Goal: Task Accomplishment & Management: Use online tool/utility

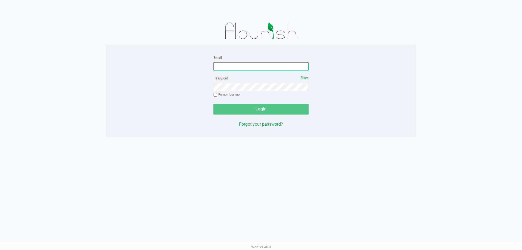
click at [243, 63] on input "Email" at bounding box center [260, 66] width 95 height 8
type input "[EMAIL_ADDRESS][DOMAIN_NAME]"
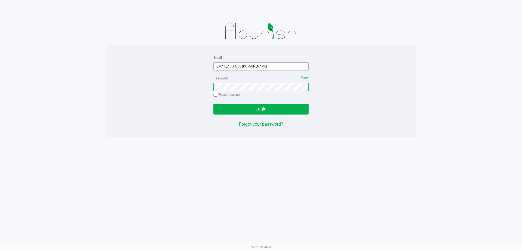
click at [213, 104] on button "Login" at bounding box center [260, 109] width 95 height 11
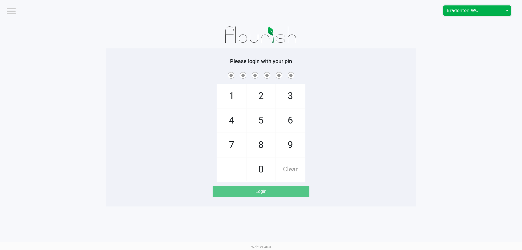
click at [469, 13] on span "Bradenton WC" at bounding box center [473, 10] width 53 height 7
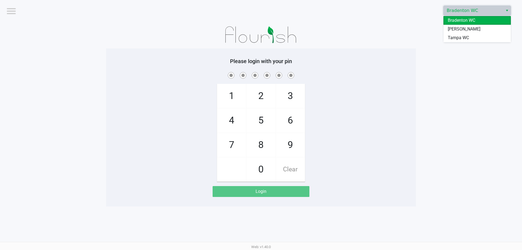
click at [457, 28] on span "[PERSON_NAME]" at bounding box center [464, 29] width 33 height 7
click at [355, 34] on div at bounding box center [261, 34] width 310 height 27
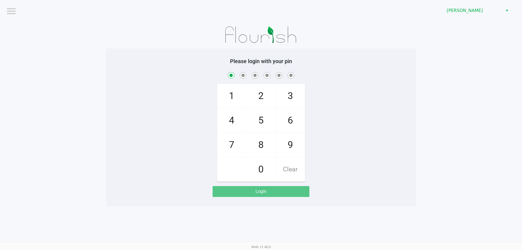
checkbox input "true"
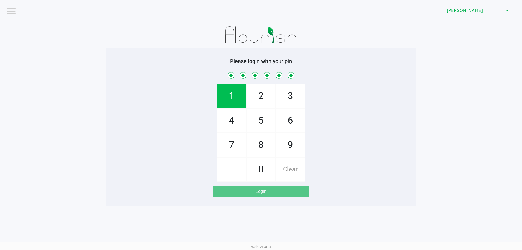
checkbox input "true"
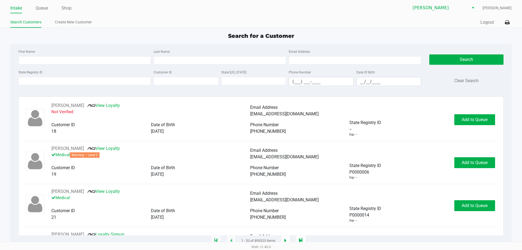
click at [49, 73] on div "State Registry ID" at bounding box center [84, 77] width 135 height 17
click at [47, 80] on input "State Registry ID" at bounding box center [84, 81] width 132 height 8
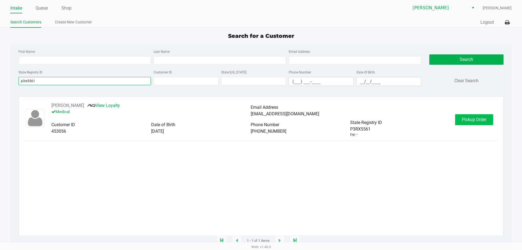
type input "p3rx5561"
click at [485, 122] on span "Pickup Order" at bounding box center [474, 119] width 24 height 5
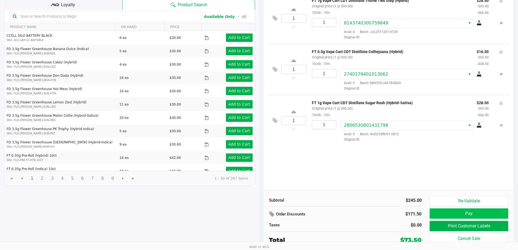
scroll to position [56, 0]
click at [452, 221] on button "Print Customer Labels" at bounding box center [469, 226] width 78 height 10
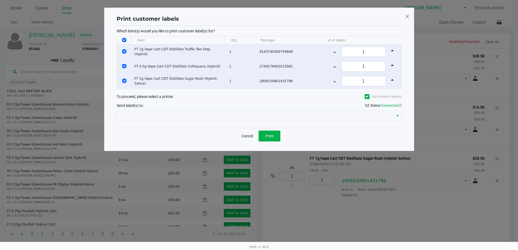
scroll to position [0, 0]
click at [274, 134] on span "Print" at bounding box center [271, 136] width 8 height 4
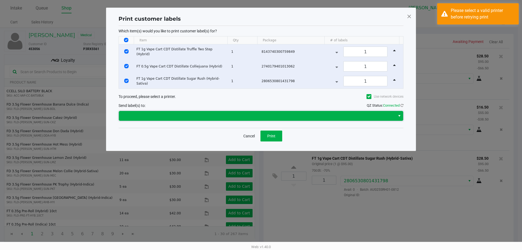
click at [278, 113] on span at bounding box center [257, 116] width 270 height 7
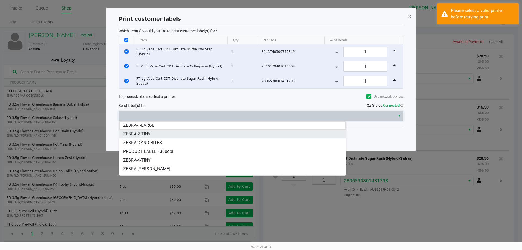
click at [230, 135] on li "ZEBRA-2-TINY" at bounding box center [232, 134] width 227 height 9
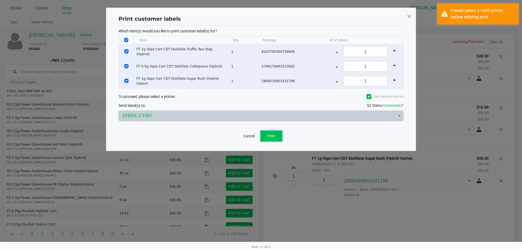
click at [269, 137] on span "Print" at bounding box center [271, 136] width 8 height 4
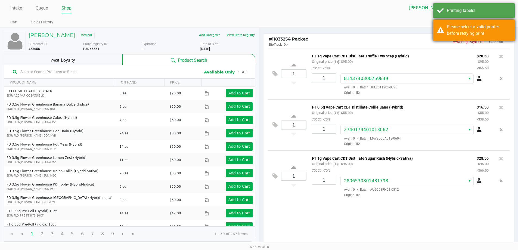
click at [496, 25] on div "Please select a valid printer before retrying print" at bounding box center [479, 30] width 64 height 13
click at [493, 12] on div "Printing labels!" at bounding box center [479, 10] width 64 height 7
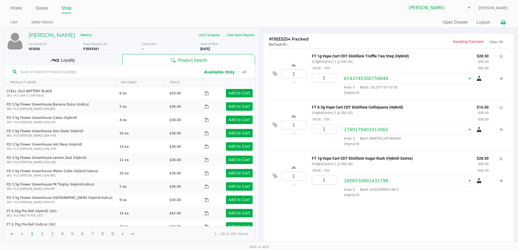
click at [505, 22] on icon at bounding box center [503, 23] width 5 height 4
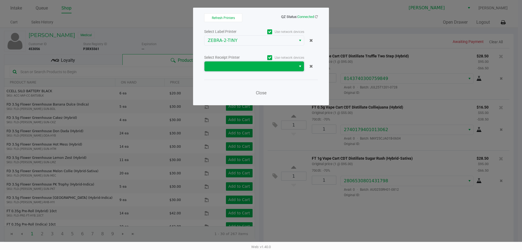
click at [221, 64] on span at bounding box center [250, 66] width 85 height 7
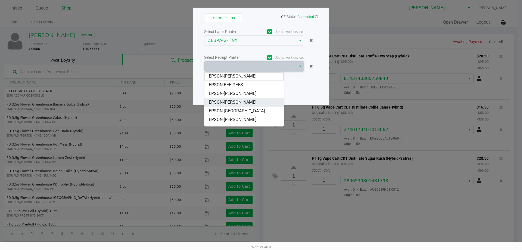
drag, startPoint x: 226, startPoint y: 104, endPoint x: 228, endPoint y: 103, distance: 2.8
click at [226, 104] on span "EPSON-CHARLIE SIMPSON" at bounding box center [233, 102] width 48 height 7
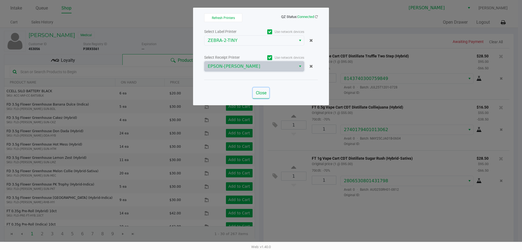
click at [254, 94] on button "Close" at bounding box center [261, 93] width 16 height 11
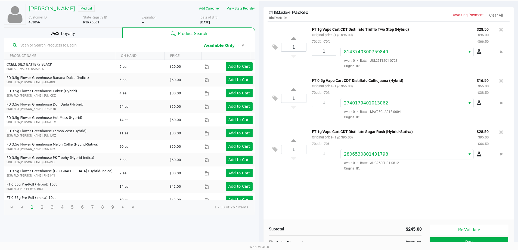
scroll to position [56, 0]
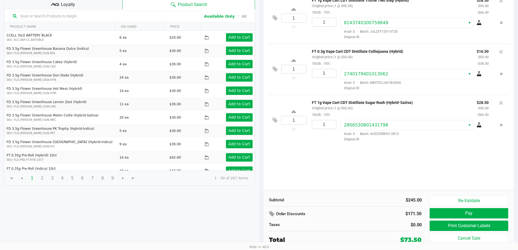
click at [78, 4] on div "Loyalty" at bounding box center [63, 3] width 118 height 11
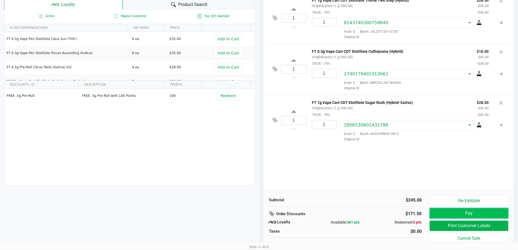
click at [452, 215] on button "Pay" at bounding box center [469, 213] width 78 height 10
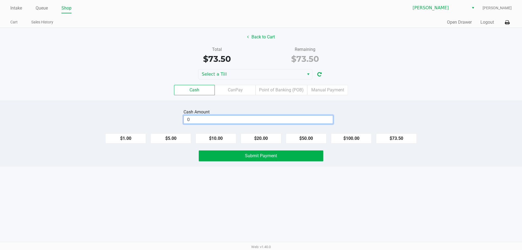
click at [249, 119] on input "0" at bounding box center [258, 120] width 149 height 8
type input "$73.50"
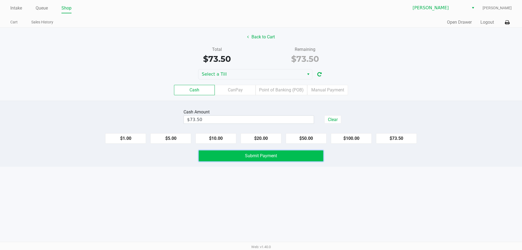
click at [228, 160] on button "Submit Payment" at bounding box center [261, 155] width 125 height 11
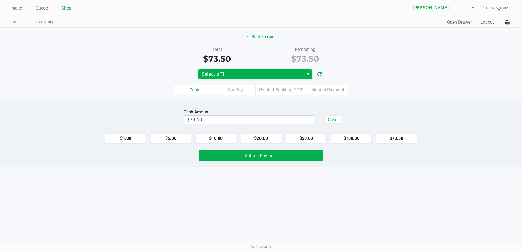
click at [269, 76] on span "Select a Till" at bounding box center [251, 74] width 99 height 7
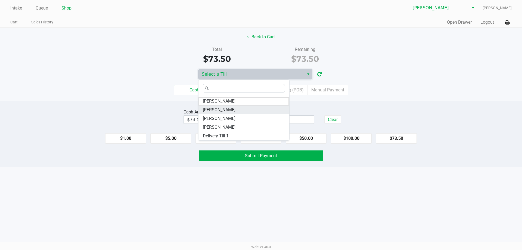
click at [254, 111] on li "CHARLIE-SIMPSON" at bounding box center [243, 109] width 91 height 9
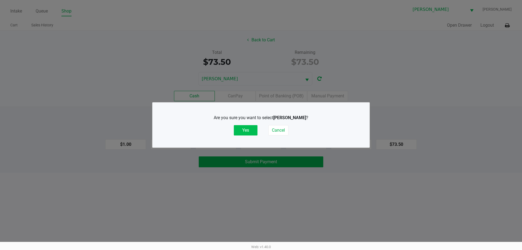
click at [246, 131] on button "Yes" at bounding box center [246, 130] width 24 height 10
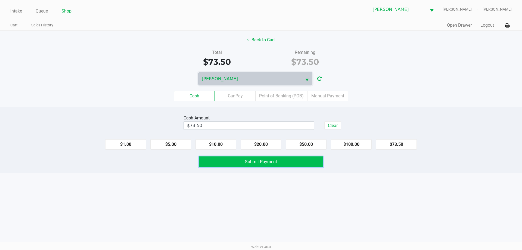
click at [255, 158] on button "Submit Payment" at bounding box center [261, 161] width 125 height 11
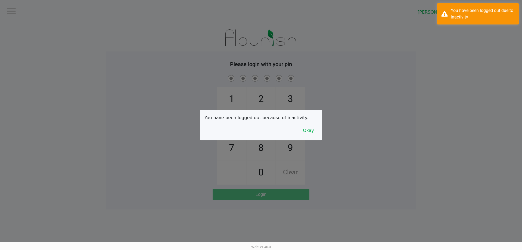
click at [311, 136] on div "You have been logged out because of inactivity. Okay" at bounding box center [261, 125] width 122 height 30
click at [311, 130] on button "Okay" at bounding box center [308, 130] width 18 height 10
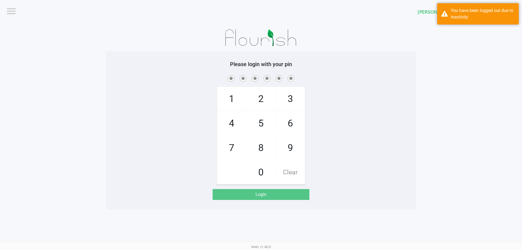
checkbox input "true"
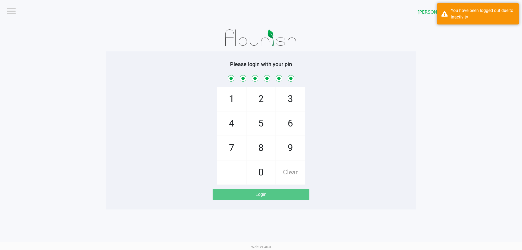
checkbox input "true"
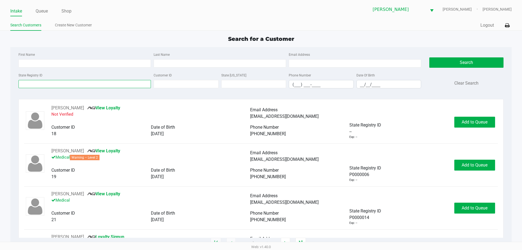
click at [114, 83] on input "State Registry ID" at bounding box center [84, 84] width 132 height 8
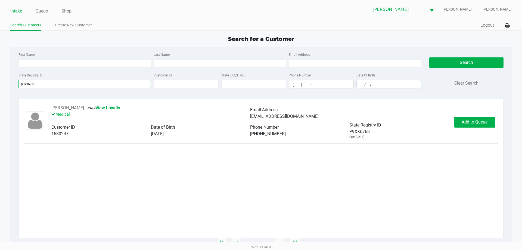
type input "p9xx6768"
drag, startPoint x: 474, startPoint y: 114, endPoint x: 474, endPoint y: 120, distance: 6.3
click at [474, 120] on div "Danielle Sanchez View Loyalty Medical Email Address desanchez97@outlook.com Cus…" at bounding box center [260, 122] width 473 height 35
click at [474, 120] on span "Add to Queue" at bounding box center [475, 121] width 26 height 5
click at [474, 120] on div "Add to Queue" at bounding box center [474, 122] width 41 height 11
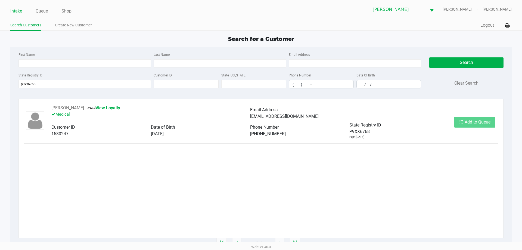
click at [474, 120] on div "Add to Queue" at bounding box center [474, 122] width 41 height 11
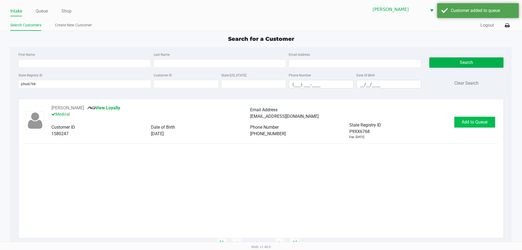
click at [474, 120] on div "Add to Queue" at bounding box center [474, 122] width 41 height 11
click at [474, 121] on span "In Queue" at bounding box center [482, 121] width 46 height 5
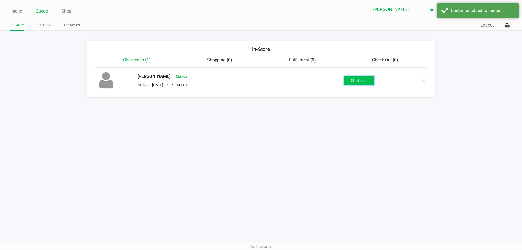
click at [359, 78] on button "Start Sale" at bounding box center [359, 81] width 30 height 10
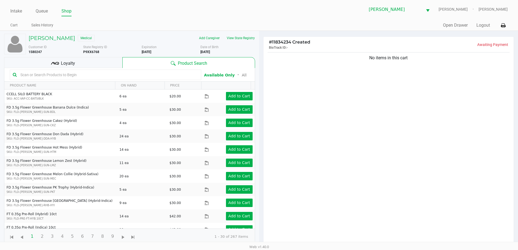
click at [48, 72] on input "text" at bounding box center [108, 75] width 180 height 8
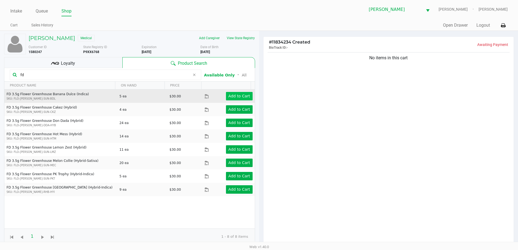
type input "fd"
click at [235, 95] on app-button-loader "Add to Cart" at bounding box center [239, 96] width 22 height 4
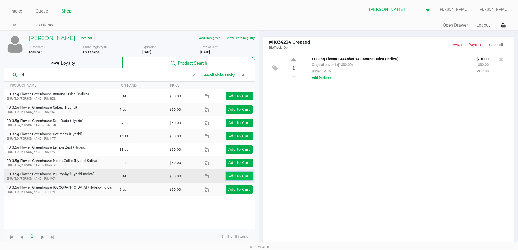
click at [240, 179] on button "Add to Cart" at bounding box center [239, 176] width 27 height 8
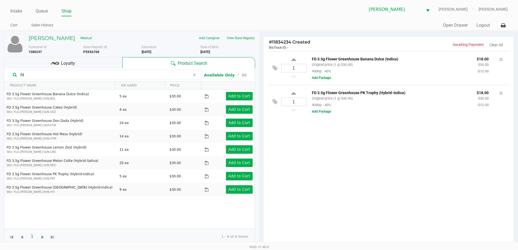
click at [61, 77] on input "fd" at bounding box center [104, 75] width 172 height 8
drag, startPoint x: 418, startPoint y: 175, endPoint x: 425, endPoint y: 172, distance: 8.2
click at [420, 175] on div "1 FD 3.5g Flower Greenhouse Banana Dulce (Indica) Original price (1 @ $30.00) 4…" at bounding box center [388, 149] width 250 height 197
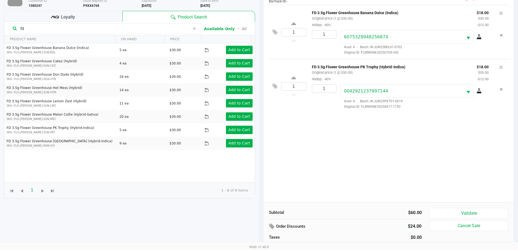
scroll to position [59, 0]
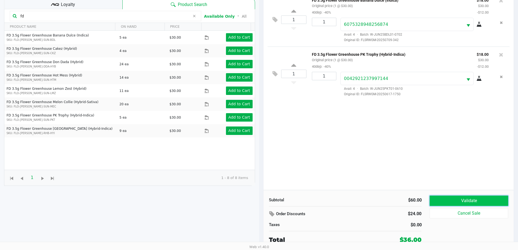
click at [453, 196] on button "Validate" at bounding box center [469, 200] width 78 height 10
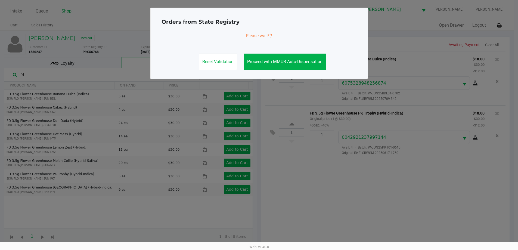
scroll to position [0, 0]
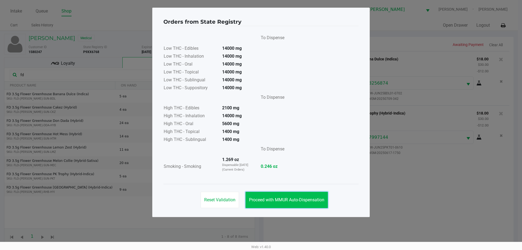
click at [308, 199] on span "Proceed with MMUR Auto-Dispensation" at bounding box center [286, 199] width 75 height 5
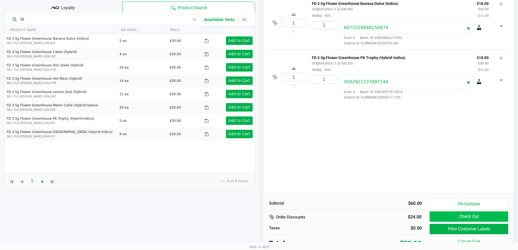
scroll to position [59, 0]
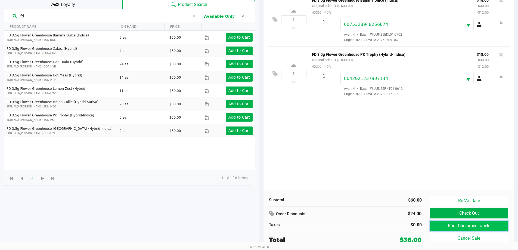
click at [442, 224] on button "Print Customer Labels" at bounding box center [469, 226] width 78 height 10
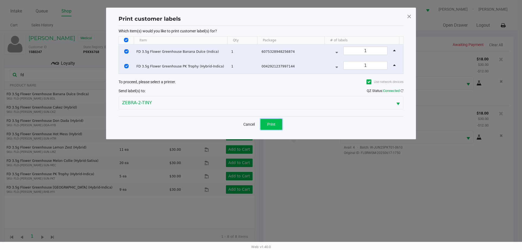
click at [273, 126] on span "Print" at bounding box center [271, 124] width 8 height 4
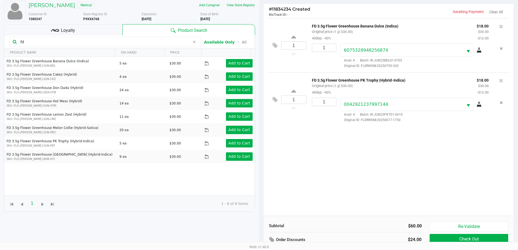
scroll to position [59, 0]
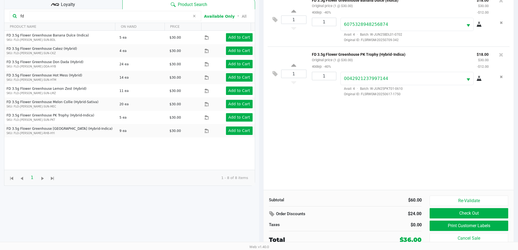
click at [72, 5] on span "Loyalty" at bounding box center [68, 4] width 14 height 7
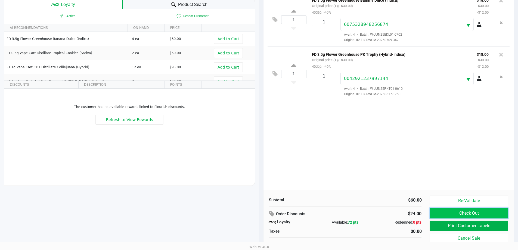
click at [464, 210] on button "Check Out" at bounding box center [469, 213] width 78 height 10
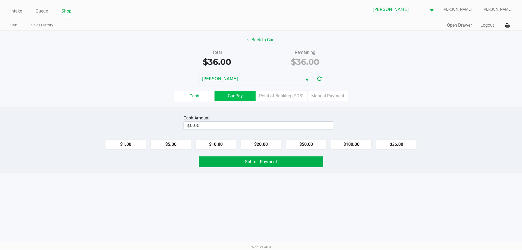
click at [236, 99] on label "CanPay" at bounding box center [235, 96] width 41 height 10
click at [0, 0] on 2 "CanPay" at bounding box center [0, 0] width 0 height 0
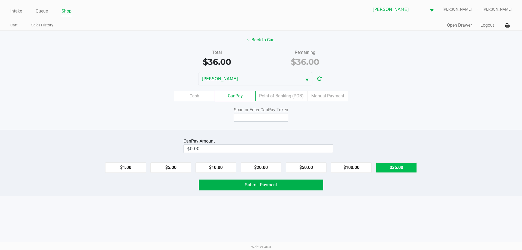
click at [401, 168] on button "$36.00" at bounding box center [396, 167] width 41 height 10
type input "$36.00"
click at [265, 41] on button "Back to Cart" at bounding box center [261, 40] width 35 height 10
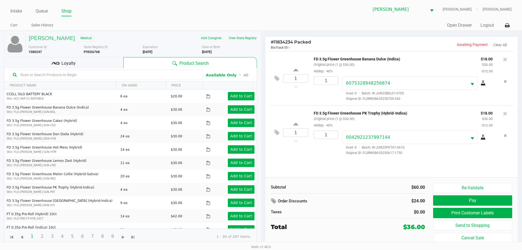
click at [81, 71] on input "text" at bounding box center [109, 75] width 182 height 8
click at [61, 63] on span "Loyalty" at bounding box center [68, 63] width 14 height 7
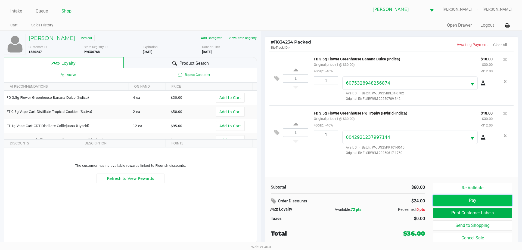
click at [458, 200] on button "Pay" at bounding box center [472, 200] width 79 height 10
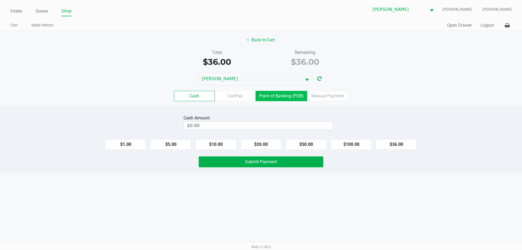
click at [299, 98] on label "Point of Banking (POB)" at bounding box center [282, 96] width 52 height 10
click at [0, 0] on 7 "Point of Banking (POB)" at bounding box center [0, 0] width 0 height 0
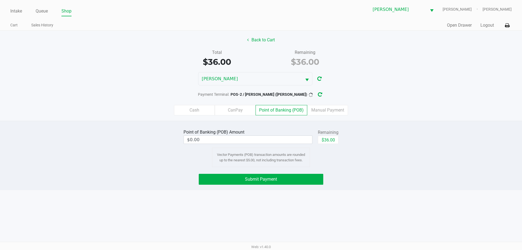
click at [333, 149] on div "Point of Banking (POB) Amount $0.00 Remaining $36.00 Vector Payments (POB) tran…" at bounding box center [260, 147] width 163 height 39
click at [332, 139] on button "$36.00" at bounding box center [328, 140] width 21 height 8
type input "$36.00"
click at [287, 182] on button "Submit Payment" at bounding box center [261, 179] width 125 height 11
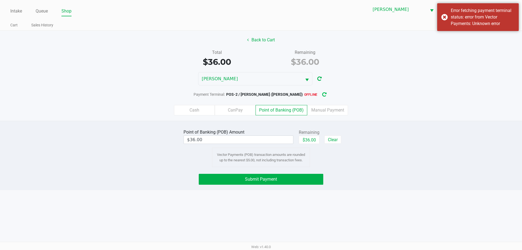
click at [322, 95] on icon "button" at bounding box center [324, 95] width 4 height 4
click at [265, 180] on span "Submit Payment" at bounding box center [261, 178] width 32 height 5
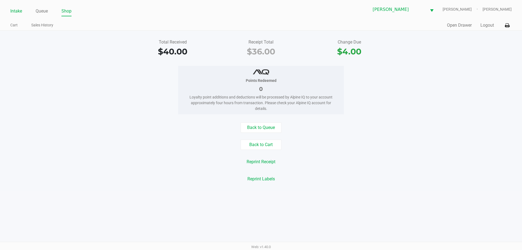
drag, startPoint x: 8, startPoint y: 6, endPoint x: 12, endPoint y: 10, distance: 4.8
click at [10, 9] on div "Intake Queue Shop Brandon WC CHARLIE-SIMPSON Kammaly Garcia Cart Sales History …" at bounding box center [261, 15] width 522 height 31
click at [12, 10] on link "Intake" at bounding box center [16, 11] width 12 height 8
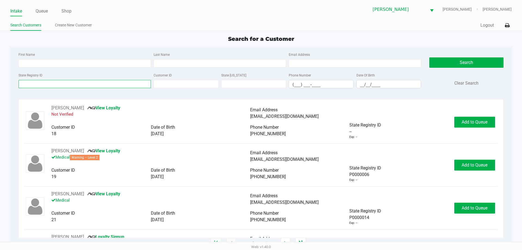
click at [77, 87] on input "State Registry ID" at bounding box center [84, 84] width 132 height 8
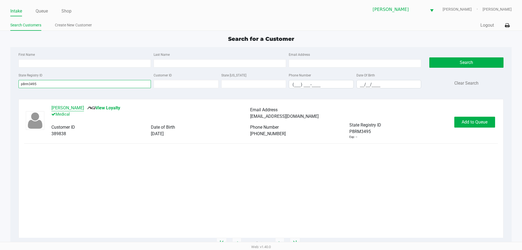
type input "p8rm3495"
click at [70, 106] on button "DENISE WISHER" at bounding box center [67, 108] width 33 height 7
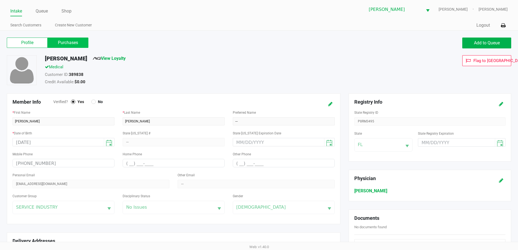
click at [77, 42] on label "Purchases" at bounding box center [68, 43] width 41 height 10
click at [0, 0] on 1 "Purchases" at bounding box center [0, 0] width 0 height 0
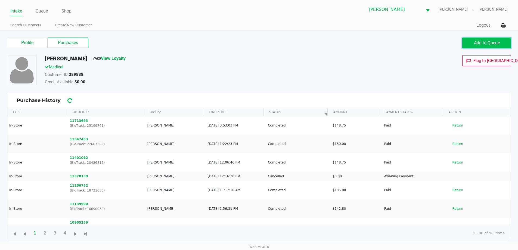
click at [495, 40] on button "Add to Queue" at bounding box center [486, 43] width 49 height 11
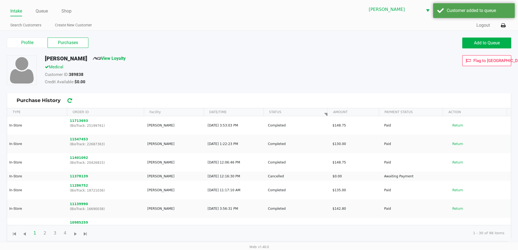
click at [54, 12] on ul "Intake Queue Shop" at bounding box center [134, 11] width 249 height 9
click at [47, 14] on link "Queue" at bounding box center [42, 11] width 12 height 8
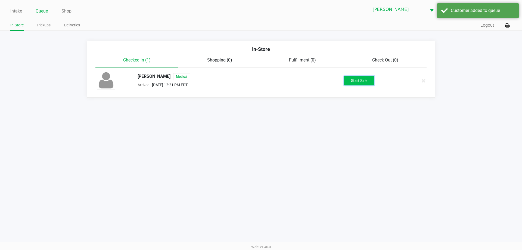
click at [351, 76] on button "Start Sale" at bounding box center [359, 81] width 30 height 10
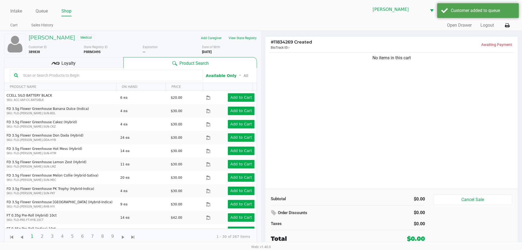
click at [35, 72] on input "text" at bounding box center [110, 75] width 178 height 8
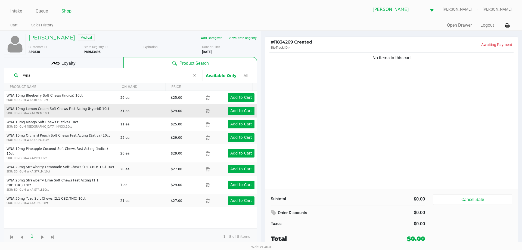
type input "wna"
click at [251, 108] on div "Add to Cart" at bounding box center [235, 111] width 45 height 8
click at [247, 111] on app-button-loader "Add to Cart" at bounding box center [241, 110] width 22 height 4
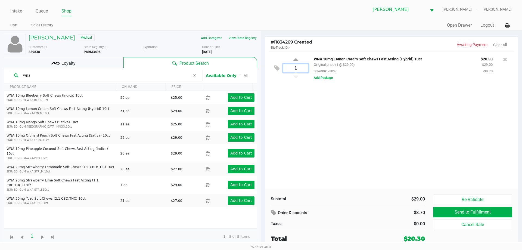
click at [298, 71] on input "1" at bounding box center [295, 68] width 25 height 8
type input "3"
click at [419, 144] on div "DENISE WISHER Medical Add Caregiver View State Registry Customer ID 389838 Stat…" at bounding box center [261, 140] width 522 height 218
click at [290, 69] on input "3" at bounding box center [295, 68] width 25 height 8
type input "1"
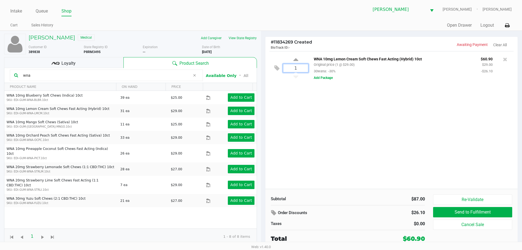
click at [377, 93] on div "DENISE WISHER Medical Add Caregiver View State Registry Customer ID 389838 Stat…" at bounding box center [261, 140] width 522 height 218
click at [297, 67] on input "1" at bounding box center [295, 68] width 25 height 8
type input "3"
click at [359, 134] on div "Loading DENISE WISHER Medical Add Caregiver View State Registry Customer ID 389…" at bounding box center [261, 140] width 522 height 218
click at [55, 54] on div "Customer ID 389838" at bounding box center [53, 50] width 59 height 10
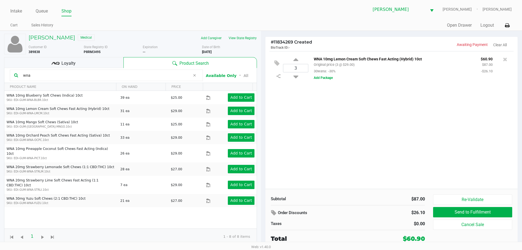
click at [52, 57] on div "Loyalty" at bounding box center [63, 62] width 119 height 11
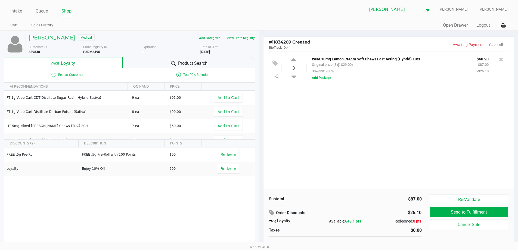
scroll to position [5, 0]
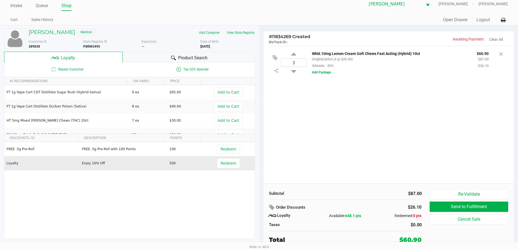
click at [236, 159] on span "Redeem" at bounding box center [229, 163] width 25 height 10
click at [228, 161] on span "Redeem" at bounding box center [228, 163] width 15 height 4
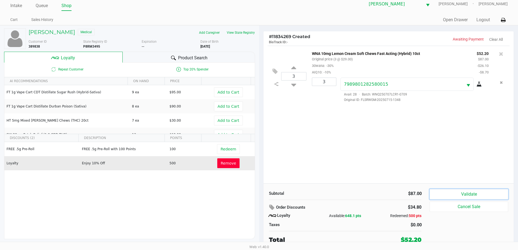
drag, startPoint x: 463, startPoint y: 198, endPoint x: 460, endPoint y: 189, distance: 9.3
click at [464, 197] on button "Validate" at bounding box center [469, 194] width 78 height 10
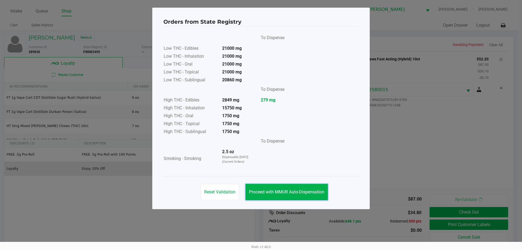
drag, startPoint x: 279, startPoint y: 191, endPoint x: 456, endPoint y: 216, distance: 179.0
click at [280, 190] on span "Proceed with MMUR Auto-Dispensation" at bounding box center [286, 191] width 75 height 5
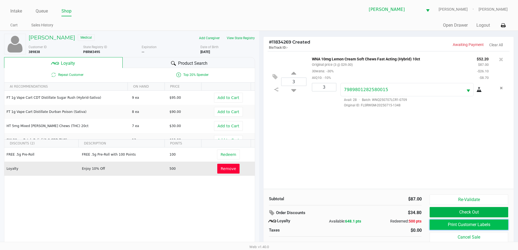
click at [472, 226] on button "Print Customer Labels" at bounding box center [469, 224] width 78 height 10
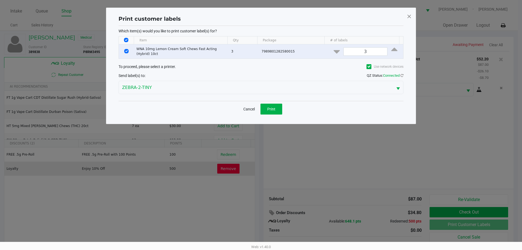
click at [272, 101] on div "Cancel Print" at bounding box center [261, 109] width 285 height 16
click at [270, 108] on span "Print" at bounding box center [271, 109] width 8 height 4
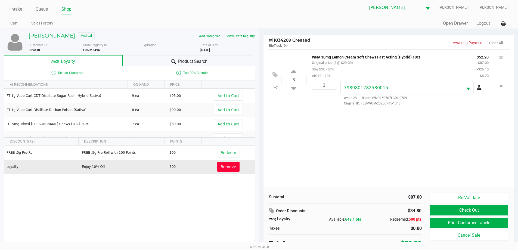
scroll to position [5, 0]
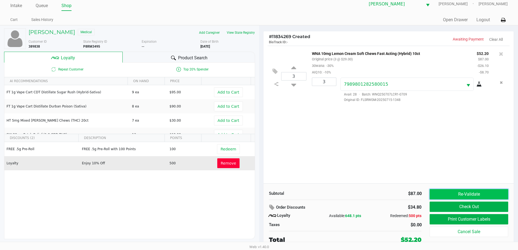
click at [462, 196] on button "Re-Validate" at bounding box center [469, 194] width 78 height 10
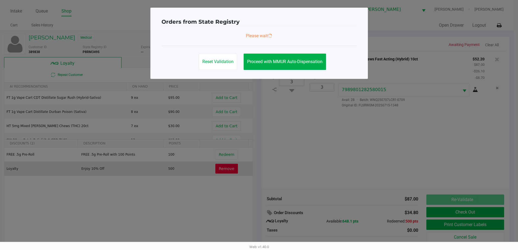
scroll to position [0, 0]
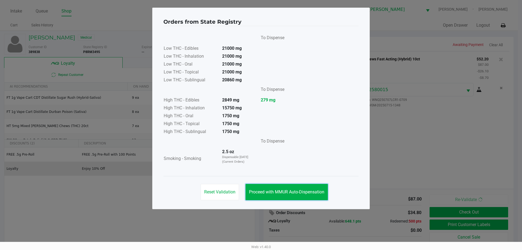
drag, startPoint x: 273, startPoint y: 192, endPoint x: 430, endPoint y: 229, distance: 161.2
click at [277, 193] on span "Proceed with MMUR Auto-Dispensation" at bounding box center [286, 191] width 75 height 5
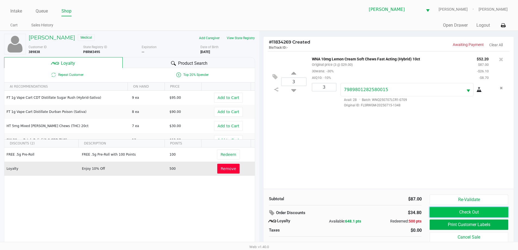
click at [455, 213] on button "Check Out" at bounding box center [469, 212] width 78 height 10
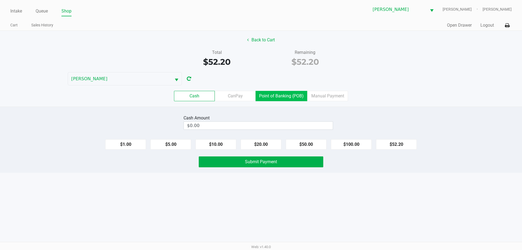
click at [268, 93] on label "Point of Banking (POB)" at bounding box center [282, 96] width 52 height 10
click at [0, 0] on 7 "Point of Banking (POB)" at bounding box center [0, 0] width 0 height 0
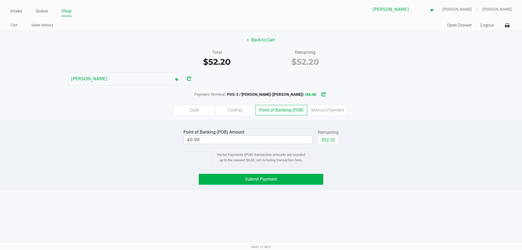
click at [332, 144] on div "$52.20" at bounding box center [328, 142] width 21 height 12
click at [330, 139] on button "$52.20" at bounding box center [328, 140] width 21 height 8
type input "$52.20"
click at [268, 176] on button "Submit Payment" at bounding box center [261, 179] width 125 height 11
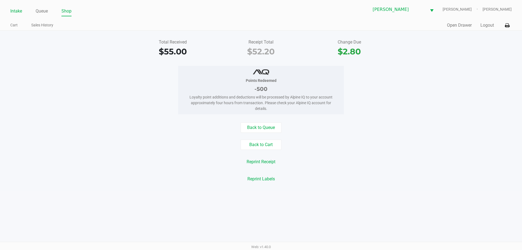
click at [19, 8] on link "Intake" at bounding box center [16, 11] width 12 height 8
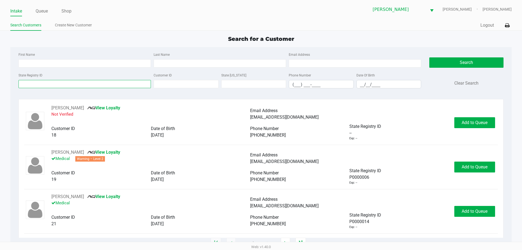
click at [127, 84] on input "State Registry ID" at bounding box center [84, 84] width 132 height 8
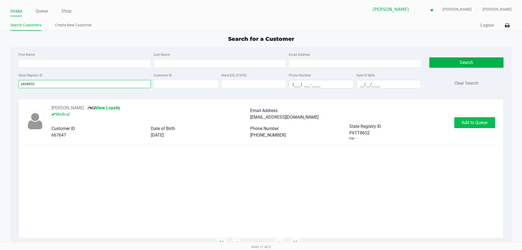
type input "p6tt8652"
click at [475, 123] on span "Add to Queue" at bounding box center [475, 122] width 26 height 5
click at [475, 123] on div "Add to Queue" at bounding box center [474, 122] width 41 height 11
click at [475, 123] on span "Add to Queue" at bounding box center [478, 122] width 26 height 5
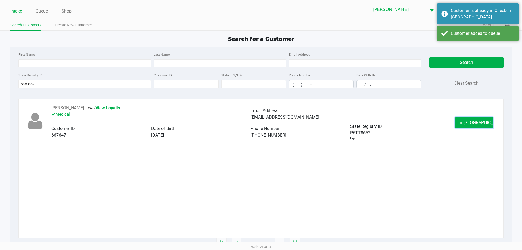
click at [475, 123] on span "In Queue" at bounding box center [482, 122] width 46 height 5
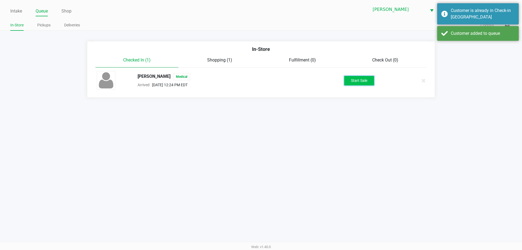
click at [354, 77] on button "Start Sale" at bounding box center [359, 81] width 30 height 10
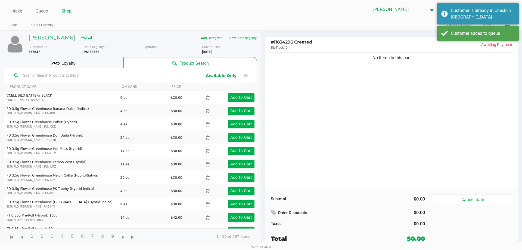
click at [176, 75] on input "text" at bounding box center [110, 75] width 178 height 8
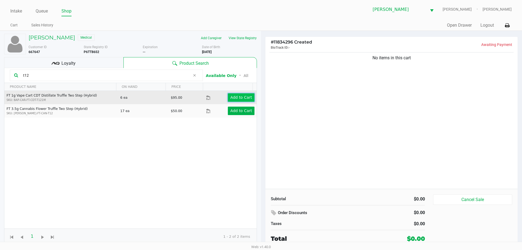
click at [237, 94] on button "Add to Cart" at bounding box center [241, 97] width 27 height 8
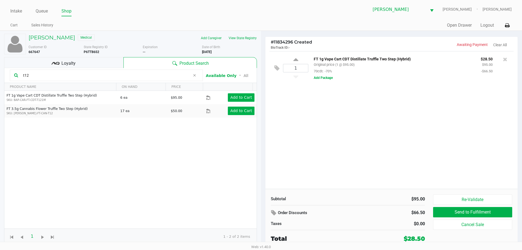
click at [78, 69] on kendo-grid-toolbar "t12 Available Only ᛫ All" at bounding box center [130, 75] width 252 height 15
drag, startPoint x: 78, startPoint y: 69, endPoint x: 76, endPoint y: 76, distance: 7.6
click at [77, 72] on kendo-grid-toolbar "t12 Available Only ᛫ All" at bounding box center [130, 75] width 252 height 15
click at [76, 76] on input "t12" at bounding box center [105, 75] width 169 height 8
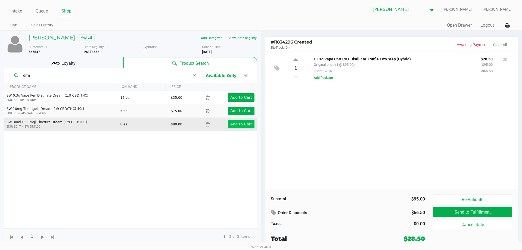
type input "drm"
click at [245, 124] on app-button-loader "Add to Cart" at bounding box center [241, 124] width 22 height 4
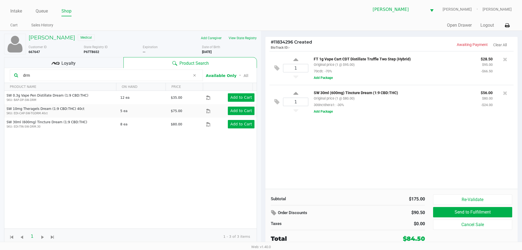
click at [356, 134] on div "1 FT 1g Vape Cart CDT Distillate Truffle Two Step (Hybrid) Original price (1 @ …" at bounding box center [391, 120] width 252 height 138
click at [104, 60] on div "Loyalty" at bounding box center [63, 62] width 119 height 11
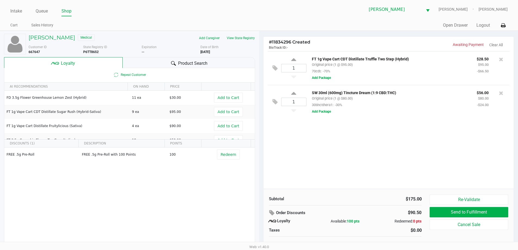
click at [140, 58] on div "Product Search" at bounding box center [189, 62] width 132 height 11
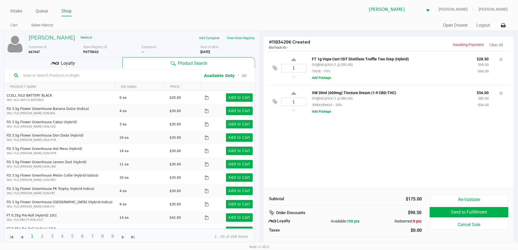
click at [371, 137] on div "1 FT 1g Vape Cart CDT Distillate Truffle Two Step (Hybrid) Original price (1 @ …" at bounding box center [388, 120] width 250 height 138
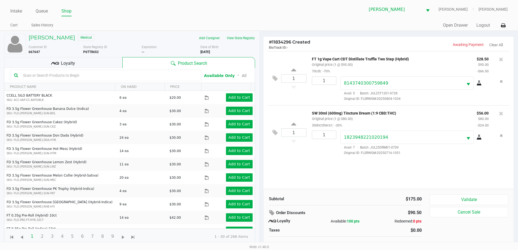
click at [475, 210] on button "Cancel Sale" at bounding box center [469, 212] width 78 height 10
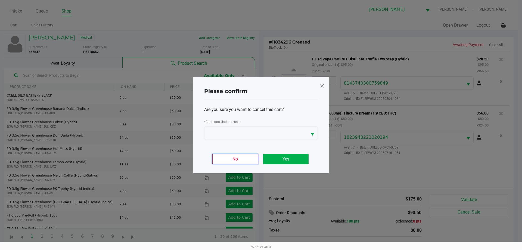
click at [237, 164] on button "No" at bounding box center [234, 159] width 45 height 10
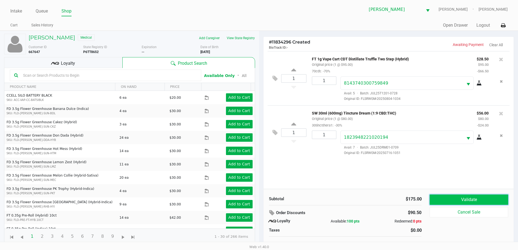
click at [469, 199] on button "Validate" at bounding box center [469, 199] width 78 height 10
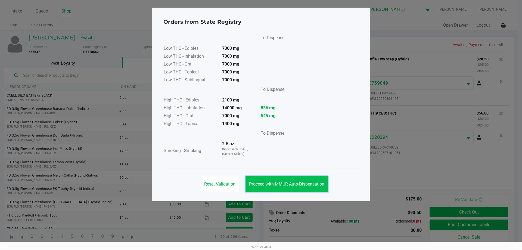
drag, startPoint x: 265, startPoint y: 176, endPoint x: 277, endPoint y: 186, distance: 16.1
click at [266, 178] on button "Proceed with MMUR Auto-Dispensation" at bounding box center [287, 184] width 82 height 16
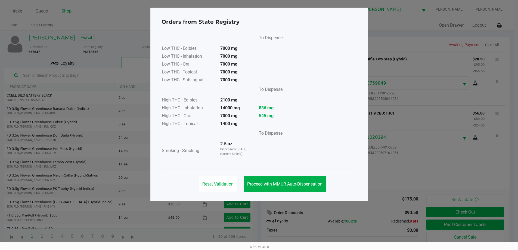
click at [278, 187] on div "Orders from State Registry To Dispense Low THC - Edibles 7000 mg Low THC - Inha…" at bounding box center [259, 105] width 218 height 194
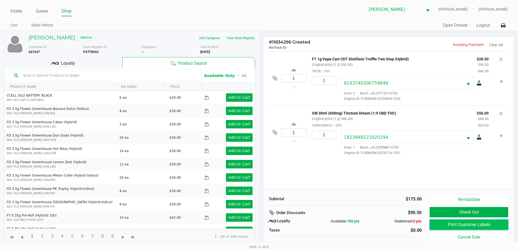
click at [452, 221] on button "Print Customer Labels" at bounding box center [469, 224] width 78 height 10
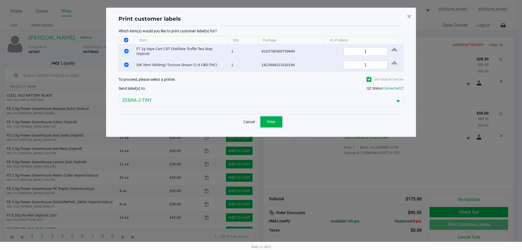
click at [276, 119] on button "Print" at bounding box center [271, 121] width 22 height 11
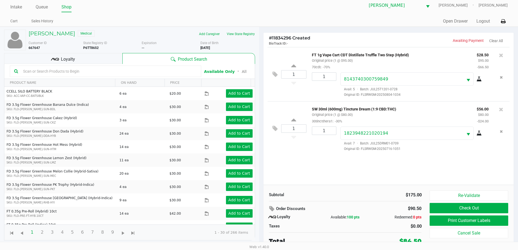
scroll to position [5, 0]
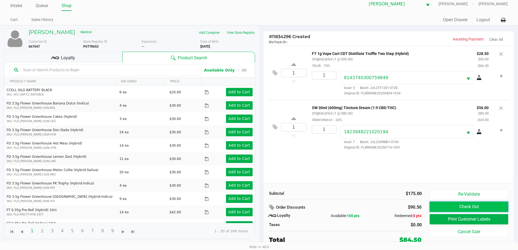
click at [431, 206] on button "Check Out" at bounding box center [469, 206] width 78 height 10
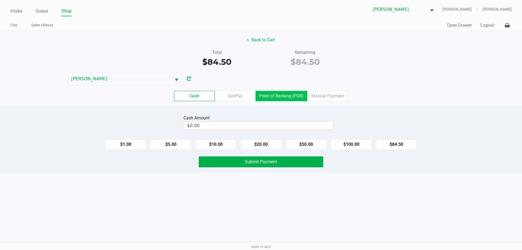
click at [273, 94] on label "Point of Banking (POB)" at bounding box center [282, 96] width 52 height 10
click at [0, 0] on 7 "Point of Banking (POB)" at bounding box center [0, 0] width 0 height 0
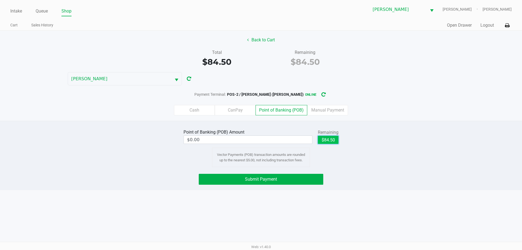
click at [325, 138] on button "$84.50" at bounding box center [328, 140] width 21 height 8
click at [285, 178] on button "Submit Payment" at bounding box center [261, 179] width 125 height 11
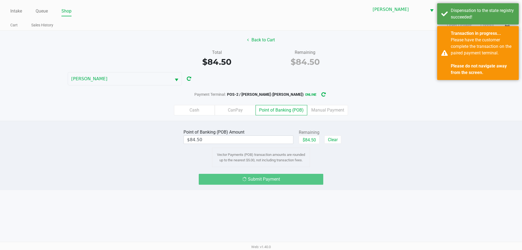
click at [199, 107] on label "Cash" at bounding box center [194, 110] width 41 height 10
click at [0, 0] on 0 "Cash" at bounding box center [0, 0] width 0 height 0
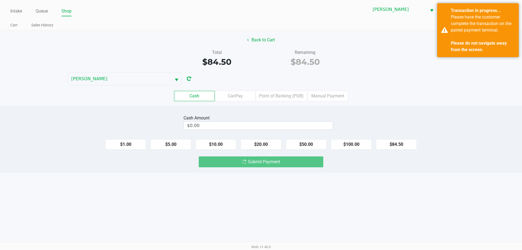
click at [356, 147] on button "$100.00" at bounding box center [351, 144] width 41 height 10
type input "$100.00"
click at [276, 163] on div "Submit Payment" at bounding box center [261, 161] width 125 height 11
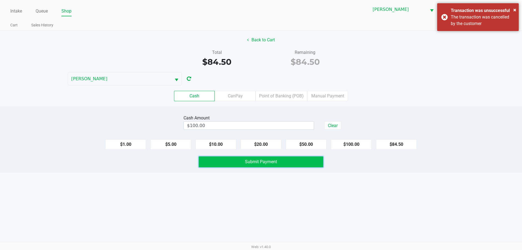
click at [291, 164] on button "Submit Payment" at bounding box center [261, 161] width 125 height 11
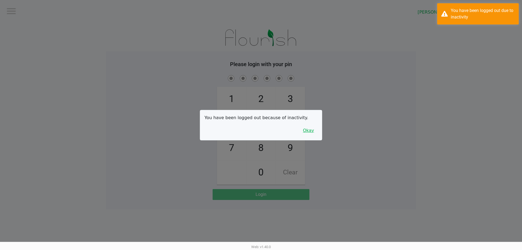
click at [308, 135] on button "Okay" at bounding box center [308, 130] width 18 height 10
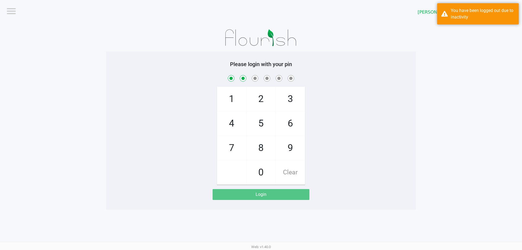
checkbox input "true"
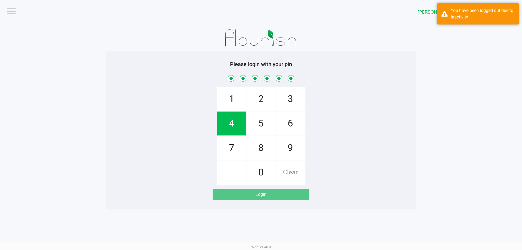
checkbox input "true"
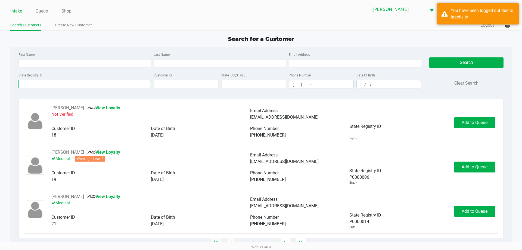
click at [129, 84] on input "State Registry ID" at bounding box center [84, 84] width 132 height 8
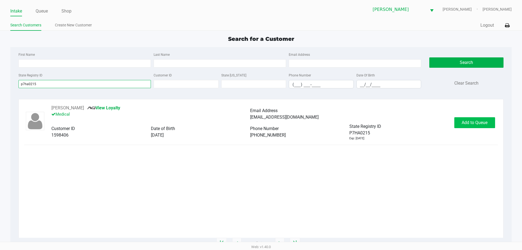
type input "p7ha0215"
drag, startPoint x: 470, startPoint y: 120, endPoint x: 466, endPoint y: 126, distance: 7.1
click at [466, 124] on button "Add to Queue" at bounding box center [474, 122] width 41 height 11
click at [466, 125] on div "Add to Queue" at bounding box center [474, 122] width 41 height 11
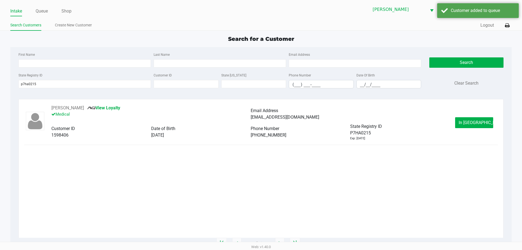
click at [467, 122] on span "In Queue" at bounding box center [482, 122] width 46 height 5
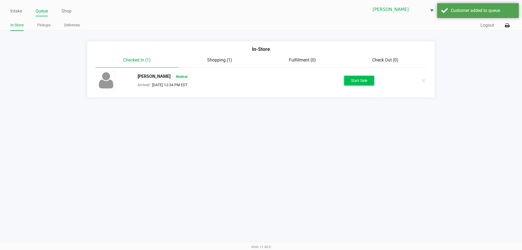
click at [355, 79] on button "Start Sale" at bounding box center [359, 81] width 30 height 10
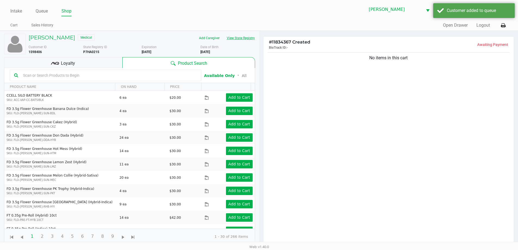
click at [245, 36] on button "View State Registry" at bounding box center [239, 38] width 32 height 9
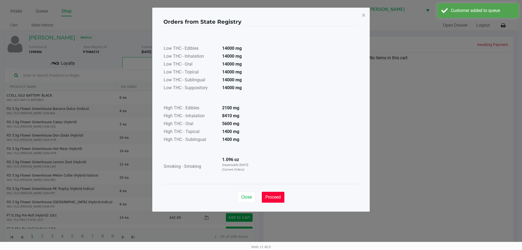
click at [264, 197] on button "Proceed" at bounding box center [273, 197] width 23 height 11
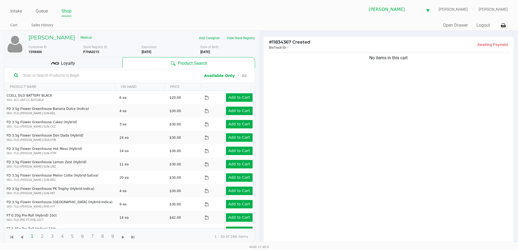
click at [122, 77] on input "text" at bounding box center [109, 75] width 176 height 8
type input "cdt"
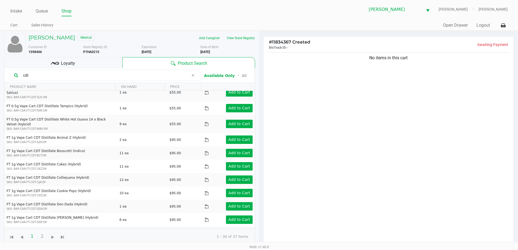
scroll to position [267, 0]
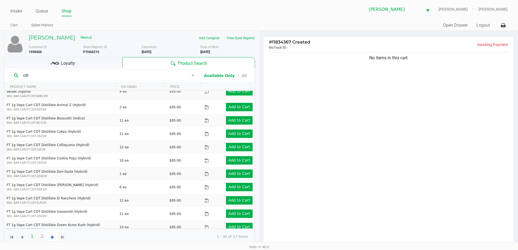
click at [51, 238] on span "Go to the next page" at bounding box center [52, 237] width 7 height 7
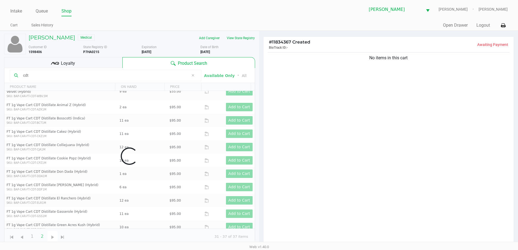
scroll to position [0, 0]
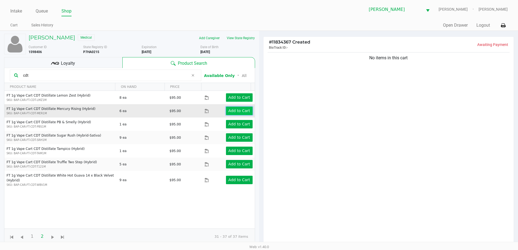
click at [238, 110] on app-button-loader "Add to Cart" at bounding box center [239, 110] width 22 height 4
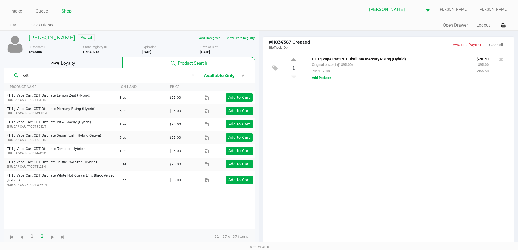
click at [70, 75] on input "cdt" at bounding box center [105, 75] width 168 height 8
click at [122, 36] on div "KEVIN WRIGHT Medical" at bounding box center [82, 38] width 117 height 9
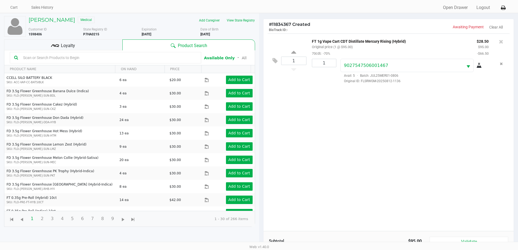
scroll to position [27, 0]
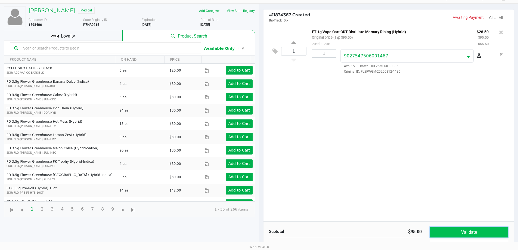
click at [451, 235] on button "Validate" at bounding box center [469, 232] width 78 height 10
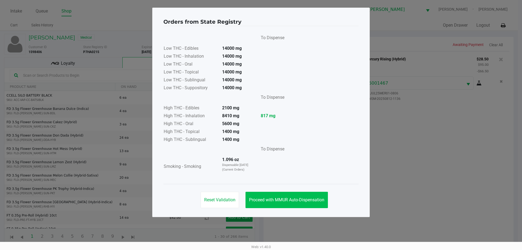
click at [300, 204] on button "Proceed with MMUR Auto-Dispensation" at bounding box center [287, 200] width 82 height 16
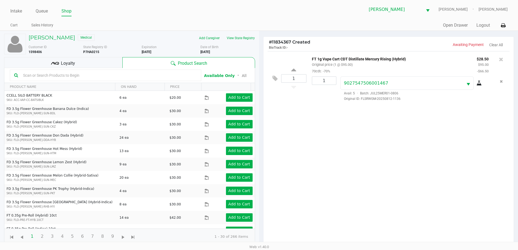
click at [117, 75] on input "text" at bounding box center [109, 75] width 176 height 8
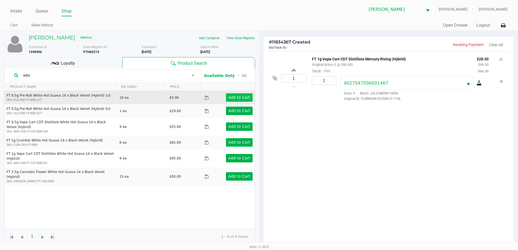
type input "wbv"
click at [235, 93] on button "Add to Cart" at bounding box center [239, 97] width 27 height 8
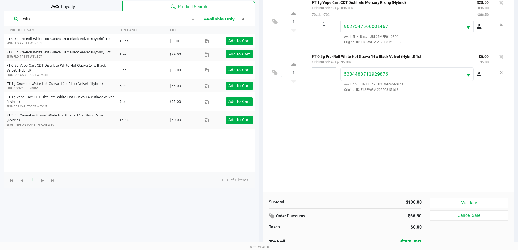
scroll to position [59, 0]
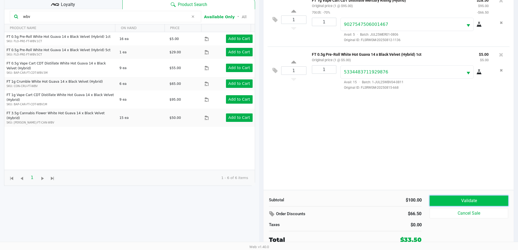
click at [438, 199] on button "Validate" at bounding box center [469, 200] width 78 height 10
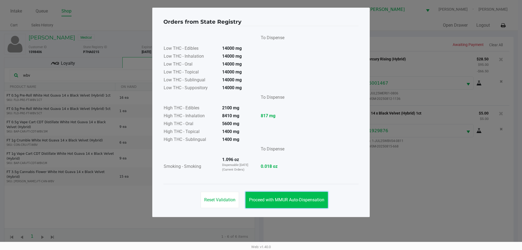
click at [273, 203] on button "Proceed with MMUR Auto-Dispensation" at bounding box center [287, 200] width 82 height 16
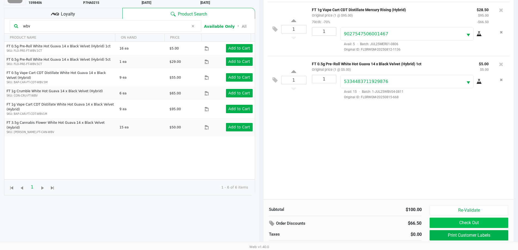
scroll to position [59, 0]
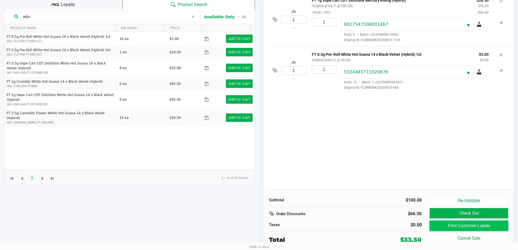
click at [444, 223] on button "Print Customer Labels" at bounding box center [469, 226] width 78 height 10
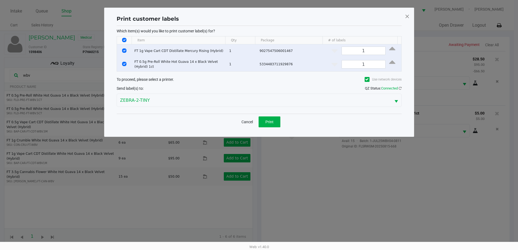
scroll to position [0, 0]
click at [272, 120] on span "Print" at bounding box center [271, 122] width 8 height 4
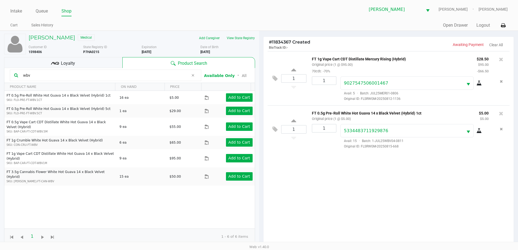
drag, startPoint x: 101, startPoint y: 72, endPoint x: 104, endPoint y: 67, distance: 6.0
click at [100, 72] on input "wbv" at bounding box center [105, 75] width 168 height 8
click at [104, 66] on div "Loyalty" at bounding box center [63, 62] width 118 height 11
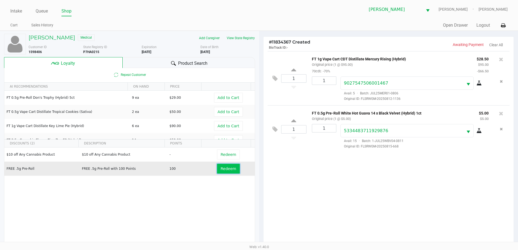
click at [220, 173] on button "Redeem" at bounding box center [228, 169] width 23 height 10
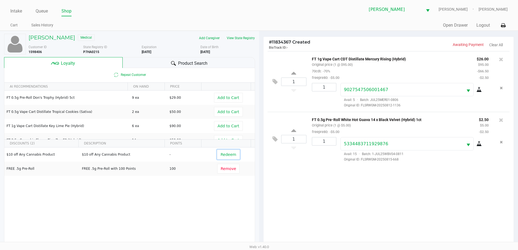
click at [226, 154] on span "Redeem" at bounding box center [228, 154] width 15 height 4
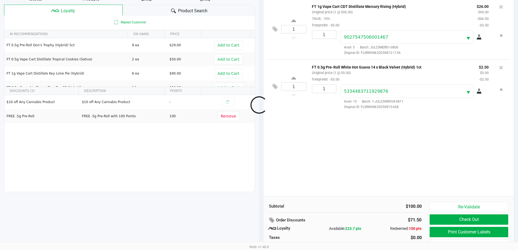
scroll to position [54, 0]
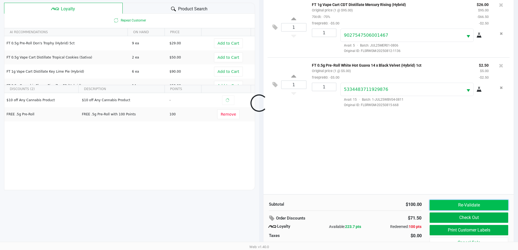
click at [441, 206] on button "Re-Validate" at bounding box center [469, 205] width 78 height 10
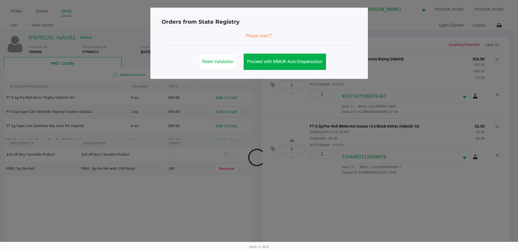
scroll to position [0, 0]
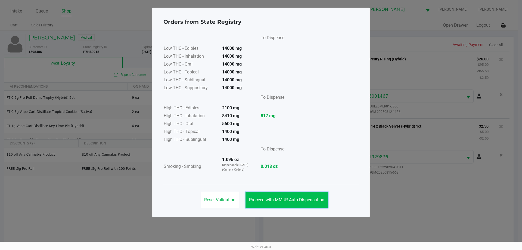
click at [307, 198] on span "Proceed with MMUR Auto-Dispensation" at bounding box center [286, 199] width 75 height 5
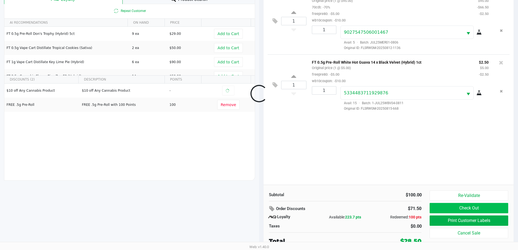
scroll to position [65, 0]
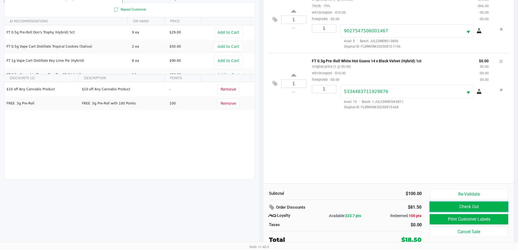
click at [440, 205] on button "Check Out" at bounding box center [469, 206] width 78 height 10
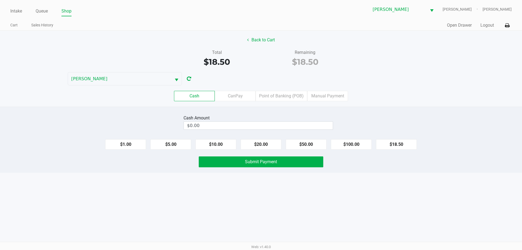
click at [260, 142] on button "$20.00" at bounding box center [261, 144] width 41 height 10
type input "$20.00"
click at [247, 163] on span "Submit Payment" at bounding box center [261, 161] width 32 height 5
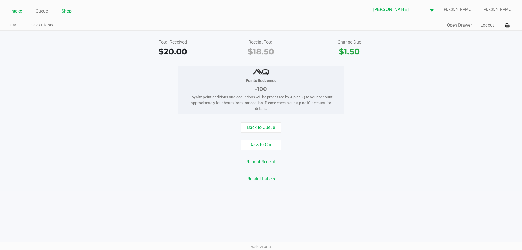
click at [18, 11] on link "Intake" at bounding box center [16, 11] width 12 height 8
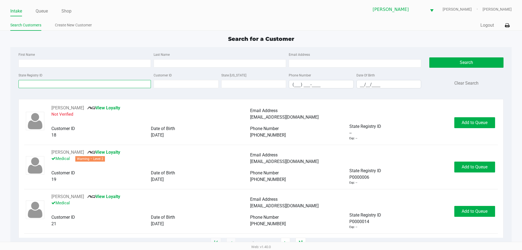
click at [74, 81] on input "State Registry ID" at bounding box center [84, 84] width 132 height 8
type input "p"
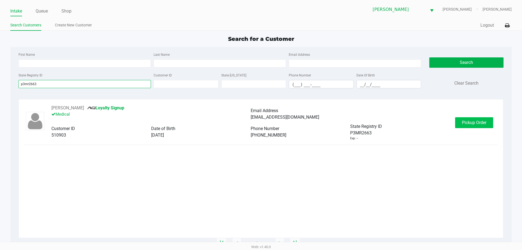
type input "p3mr2663"
click at [471, 126] on button "Pickup Order" at bounding box center [474, 122] width 38 height 11
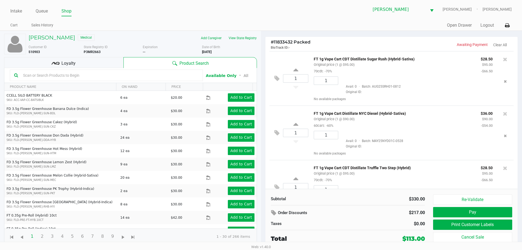
click at [39, 73] on input "text" at bounding box center [110, 75] width 178 height 8
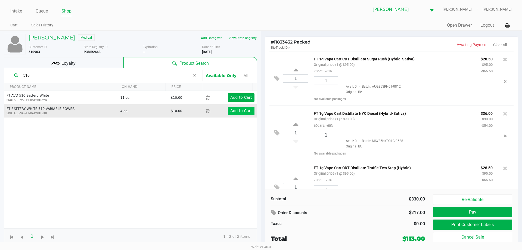
type input "510"
click at [240, 111] on app-button-loader "Add to Cart" at bounding box center [241, 110] width 22 height 4
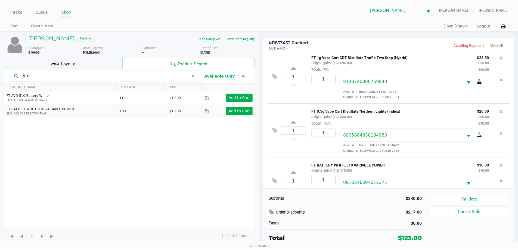
scroll to position [128, 0]
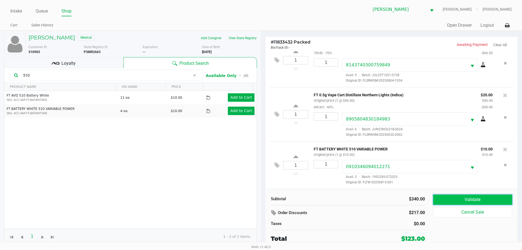
click at [450, 201] on button "Validate" at bounding box center [472, 199] width 79 height 10
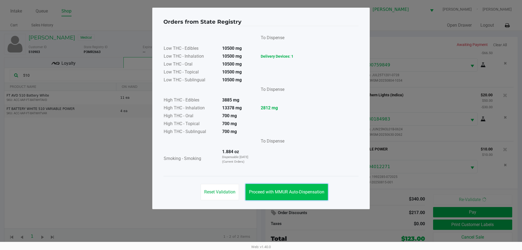
click at [321, 195] on button "Proceed with MMUR Auto-Dispensation" at bounding box center [287, 192] width 82 height 16
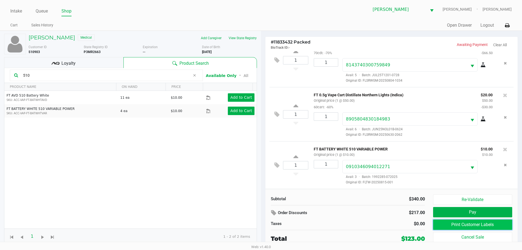
click at [452, 228] on button "Print Customer Labels" at bounding box center [472, 224] width 79 height 10
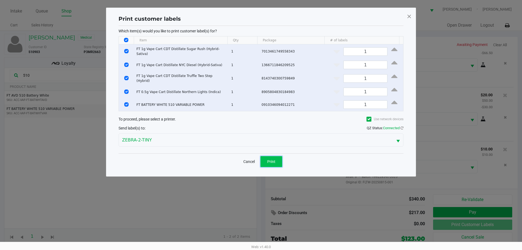
click at [275, 156] on button "Print" at bounding box center [271, 161] width 22 height 11
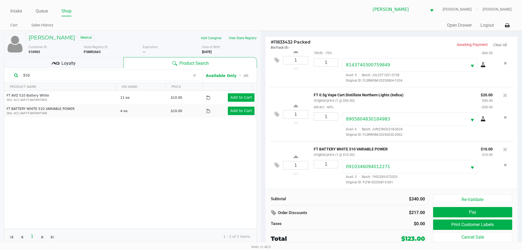
drag, startPoint x: 53, startPoint y: 55, endPoint x: 55, endPoint y: 59, distance: 4.8
click at [53, 55] on div "RUDOLPH SCARLETT JR Medical Add Caregiver View State Registry Customer ID 51090…" at bounding box center [130, 139] width 253 height 216
click at [55, 59] on div "Loyalty" at bounding box center [63, 62] width 119 height 11
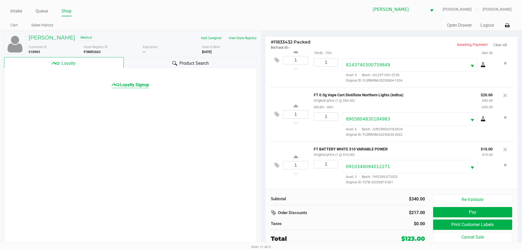
click at [129, 85] on span "Loyalty Signup" at bounding box center [134, 85] width 29 height 7
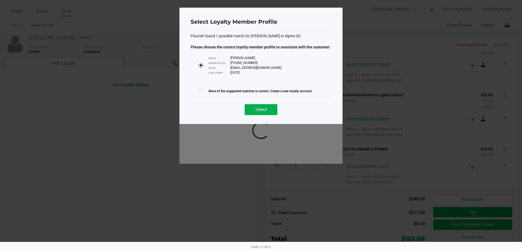
click at [263, 104] on div "Select" at bounding box center [261, 107] width 141 height 22
click at [263, 104] on button "Select" at bounding box center [261, 109] width 33 height 11
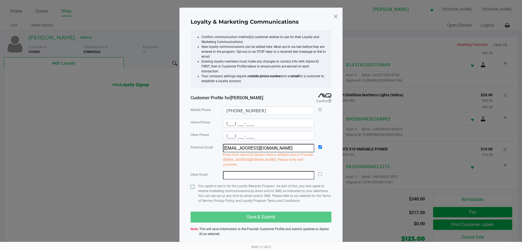
click at [191, 185] on input "checkbox" at bounding box center [193, 187] width 4 height 4
checkbox input "true"
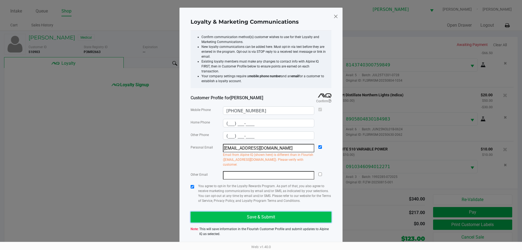
click at [252, 214] on span "Save & Submit" at bounding box center [261, 216] width 28 height 5
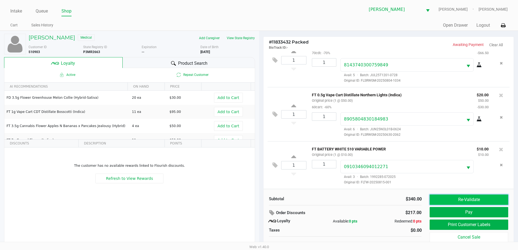
click at [454, 203] on button "Re-Validate" at bounding box center [469, 199] width 78 height 10
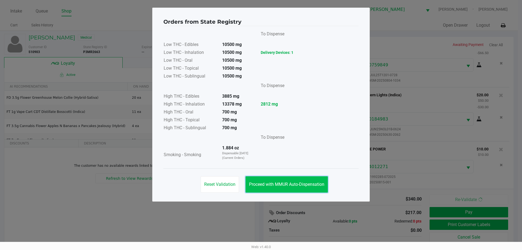
click at [282, 186] on span "Proceed with MMUR Auto-Dispensation" at bounding box center [286, 184] width 75 height 5
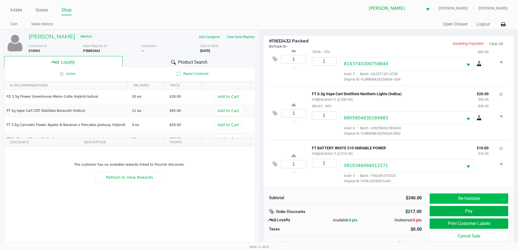
scroll to position [0, 0]
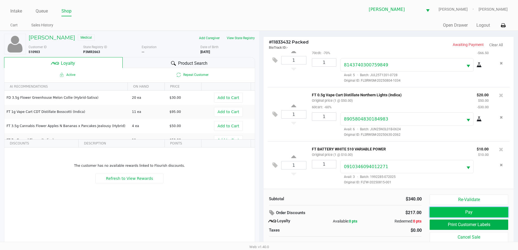
click at [436, 210] on button "Pay" at bounding box center [469, 212] width 78 height 10
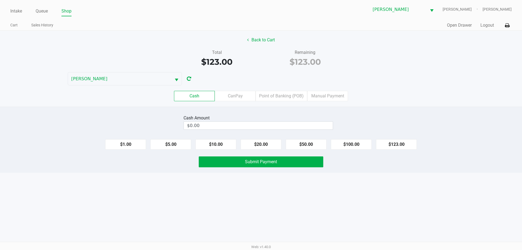
click at [295, 87] on div "Cash CanPay Point of Banking (POB) Manual Payment" at bounding box center [261, 95] width 530 height 21
click at [294, 98] on label "Point of Banking (POB)" at bounding box center [282, 96] width 52 height 10
click at [0, 0] on 7 "Point of Banking (POB)" at bounding box center [0, 0] width 0 height 0
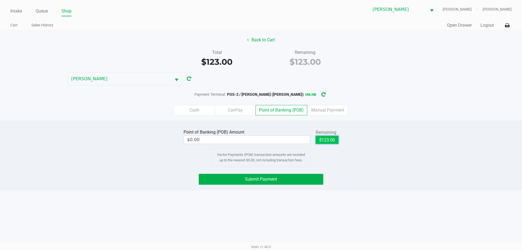
click at [324, 142] on button "$123.00" at bounding box center [327, 140] width 23 height 8
type input "$123.00"
click at [301, 176] on button "Submit Payment" at bounding box center [261, 179] width 125 height 11
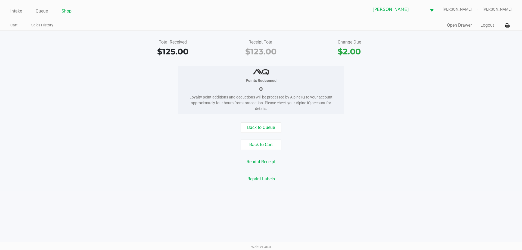
click at [15, 6] on div "Intake Queue Shop" at bounding box center [135, 11] width 251 height 10
click at [15, 11] on link "Intake" at bounding box center [16, 11] width 12 height 8
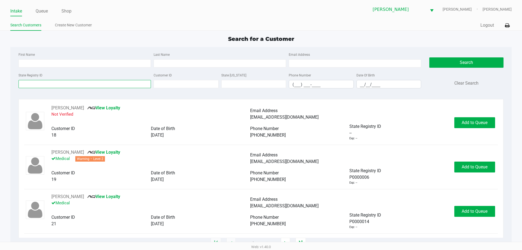
click at [110, 82] on input "State Registry ID" at bounding box center [84, 84] width 132 height 8
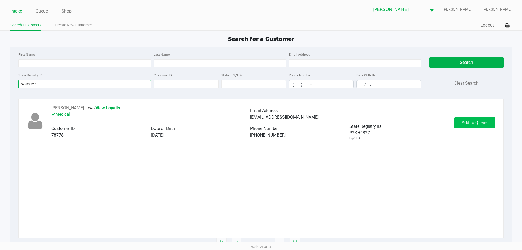
type input "p2kh9327"
click at [485, 118] on button "Add to Queue" at bounding box center [474, 122] width 41 height 11
click at [485, 118] on div "Add to Queue" at bounding box center [474, 122] width 41 height 11
click at [484, 118] on div "Add to Queue" at bounding box center [474, 122] width 41 height 11
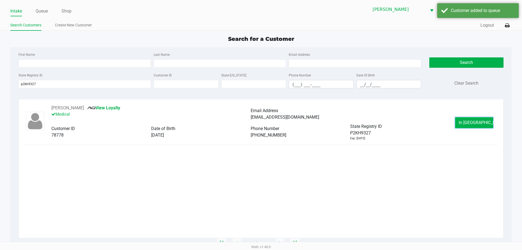
click at [484, 118] on button "In Queue" at bounding box center [474, 122] width 38 height 11
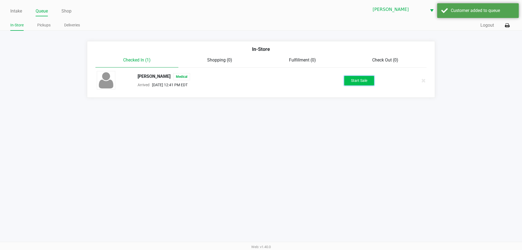
click at [350, 79] on button "Start Sale" at bounding box center [359, 81] width 30 height 10
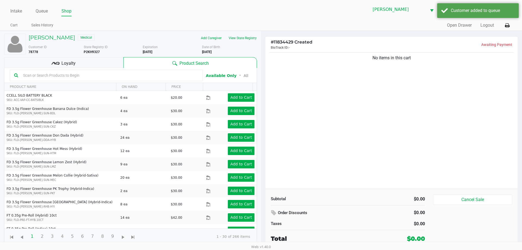
click at [67, 70] on div at bounding box center [106, 75] width 193 height 11
click at [65, 77] on input "text" at bounding box center [110, 75] width 178 height 8
click at [71, 63] on span "Loyalty" at bounding box center [68, 63] width 14 height 7
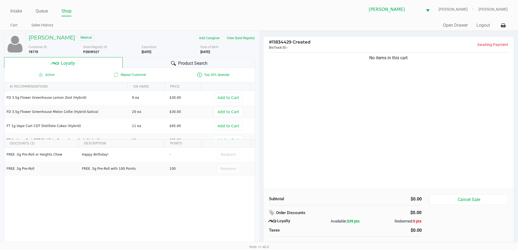
click at [153, 57] on div "Product Search" at bounding box center [189, 62] width 132 height 11
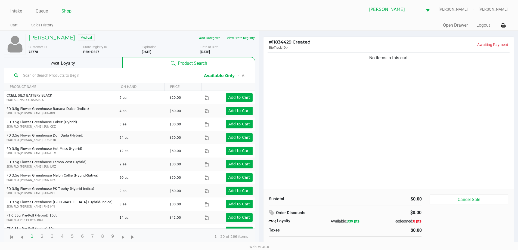
click at [133, 73] on input "text" at bounding box center [109, 75] width 176 height 8
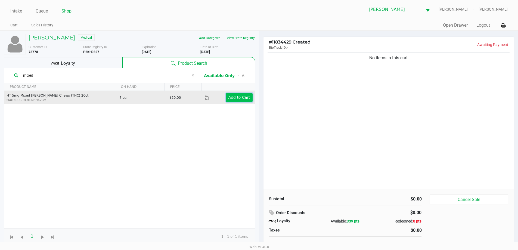
click at [238, 97] on app-button-loader "Add to Cart" at bounding box center [239, 97] width 22 height 4
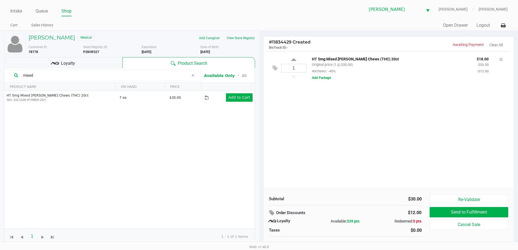
click at [34, 76] on input "mixed" at bounding box center [105, 75] width 168 height 8
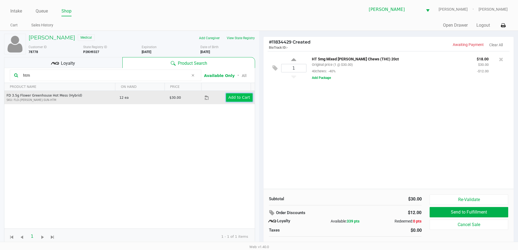
click at [228, 98] on app-button-loader "Add to Cart" at bounding box center [239, 97] width 22 height 4
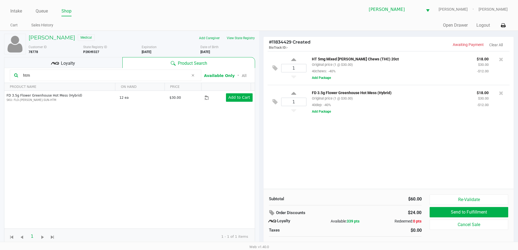
click at [65, 74] on input "htm" at bounding box center [105, 75] width 168 height 8
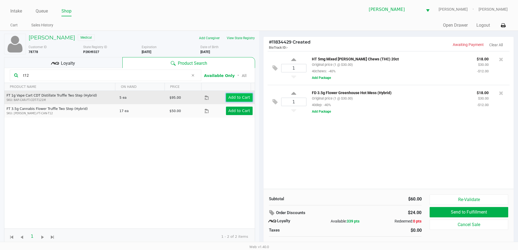
click at [240, 100] on button "Add to Cart" at bounding box center [239, 97] width 27 height 8
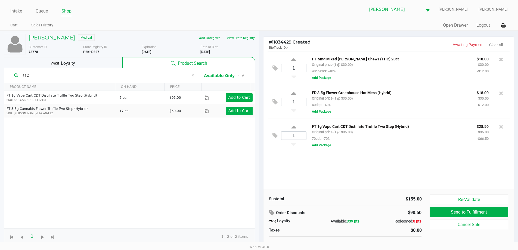
click at [36, 77] on input "t12" at bounding box center [105, 75] width 168 height 8
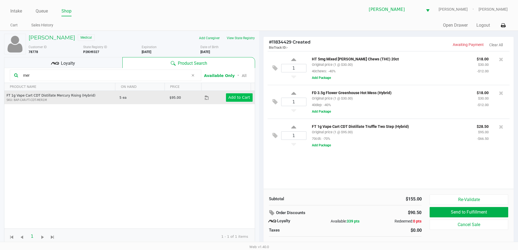
type input "mer"
click at [239, 99] on app-button-loader "Add to Cart" at bounding box center [239, 97] width 22 height 4
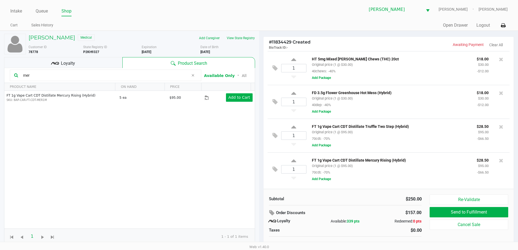
click at [67, 73] on input "mer" at bounding box center [105, 75] width 168 height 8
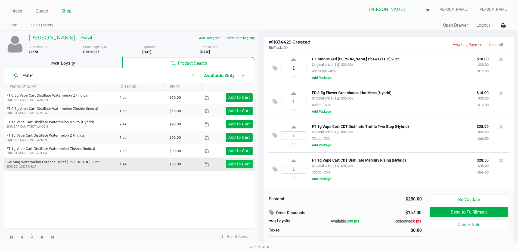
type input "water"
drag, startPoint x: 227, startPoint y: 162, endPoint x: 227, endPoint y: 164, distance: 3.0
click at [227, 164] on button "Add to Cart" at bounding box center [239, 164] width 27 height 8
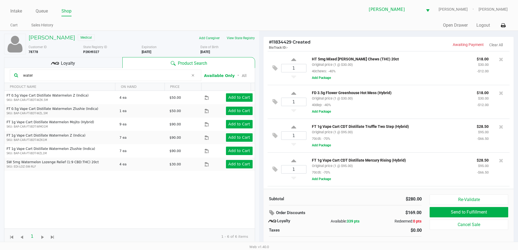
scroll to position [32, 0]
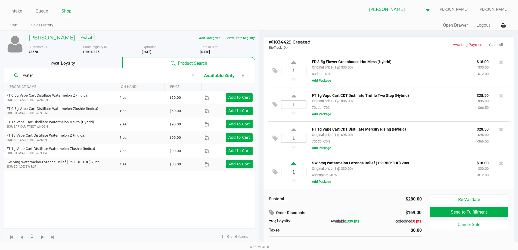
click at [294, 167] on icon at bounding box center [293, 164] width 5 height 7
type input "2"
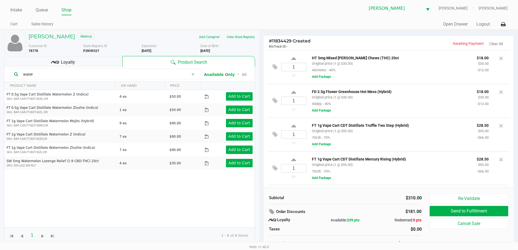
scroll to position [0, 0]
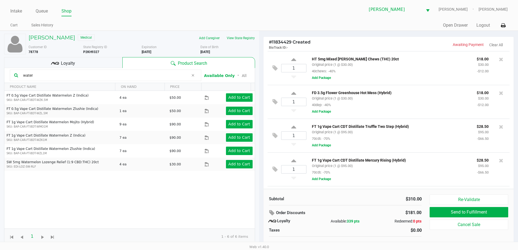
click at [73, 57] on div "Loyalty" at bounding box center [63, 62] width 118 height 11
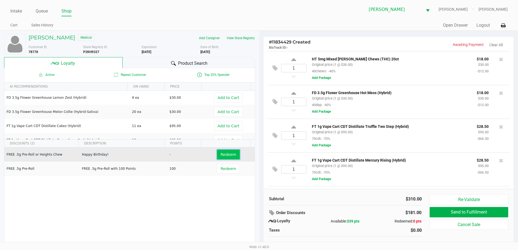
click at [228, 157] on button "Redeem" at bounding box center [228, 155] width 23 height 10
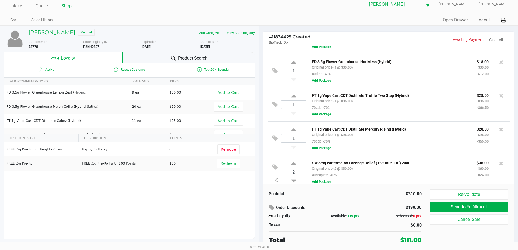
scroll to position [39, 0]
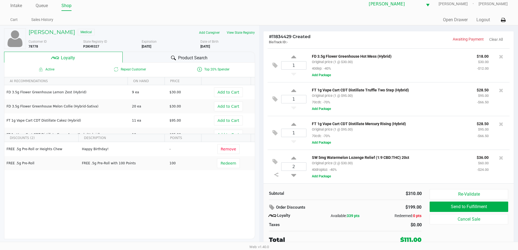
click at [184, 32] on div "Add Caregiver View State Registry" at bounding box center [200, 32] width 117 height 9
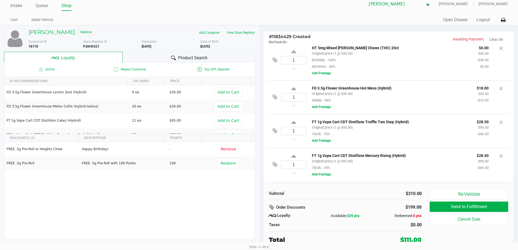
scroll to position [0, 0]
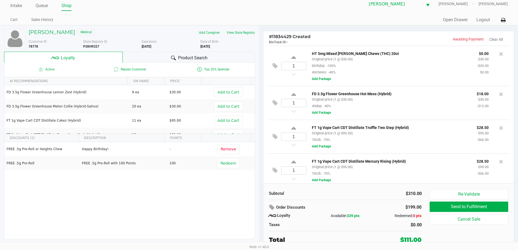
click at [155, 203] on div "FREE .5g Pre-Roll or Heights Chew Happy Birthday! - Remove FREE .5g Pre-Roll FR…" at bounding box center [129, 183] width 250 height 82
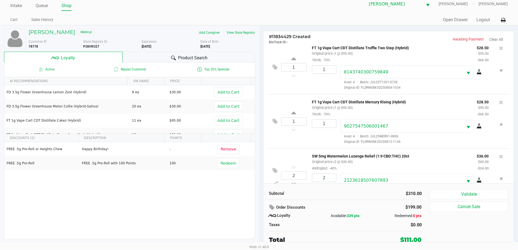
scroll to position [141, 0]
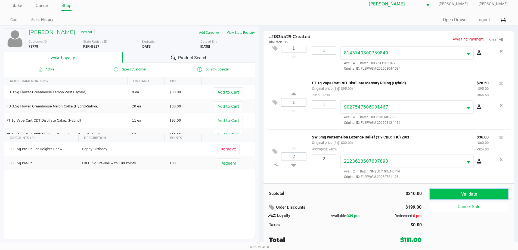
drag, startPoint x: 434, startPoint y: 189, endPoint x: 454, endPoint y: 199, distance: 21.5
click at [436, 189] on button "Validate" at bounding box center [469, 194] width 78 height 10
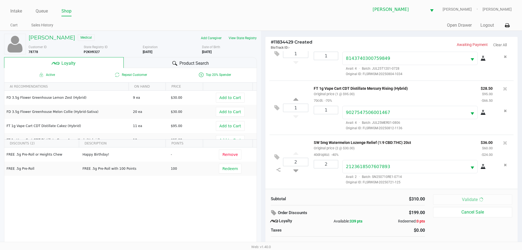
click at [453, 194] on body "Intake Queue Shop Brandon WC CHARLIE-SIMPSON Kammaly Garcia Cart Sales History …" at bounding box center [261, 121] width 522 height 242
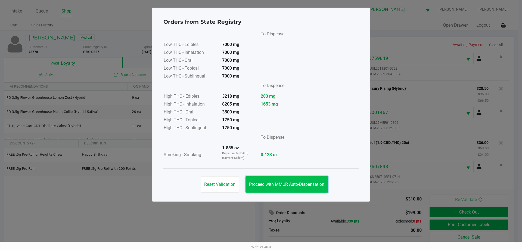
click at [291, 186] on span "Proceed with MMUR Auto-Dispensation" at bounding box center [286, 184] width 75 height 5
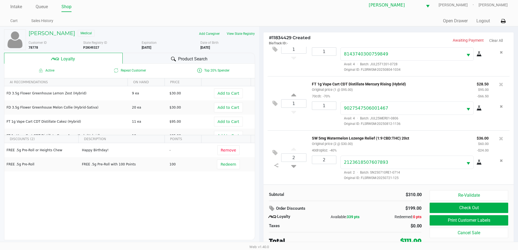
scroll to position [5, 0]
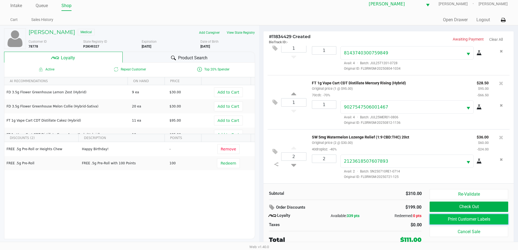
click at [438, 223] on button "Print Customer Labels" at bounding box center [469, 219] width 78 height 10
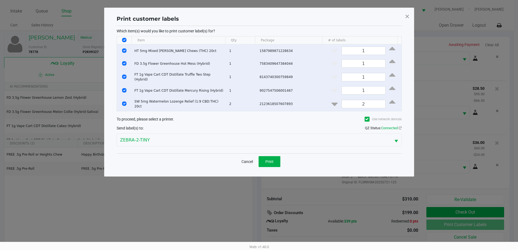
scroll to position [0, 0]
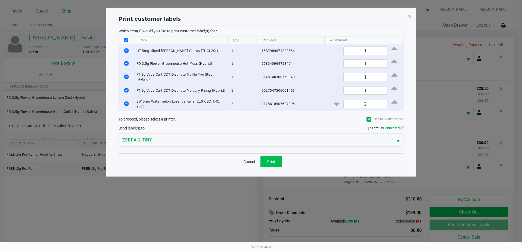
drag, startPoint x: 260, startPoint y: 154, endPoint x: 272, endPoint y: 163, distance: 14.9
click at [260, 156] on div "Cancel Print" at bounding box center [261, 161] width 42 height 11
click at [272, 163] on button "Print" at bounding box center [271, 161] width 22 height 11
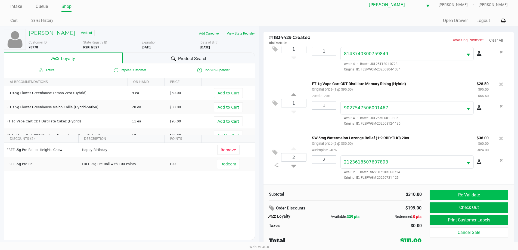
scroll to position [5, 0]
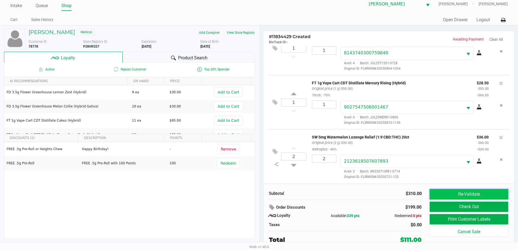
click at [454, 195] on button "Re-Validate" at bounding box center [469, 194] width 78 height 10
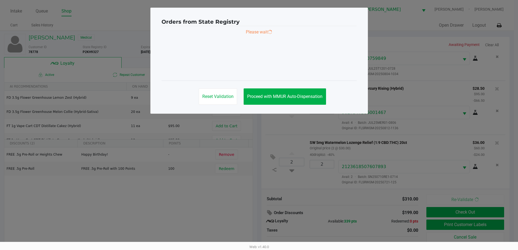
scroll to position [0, 0]
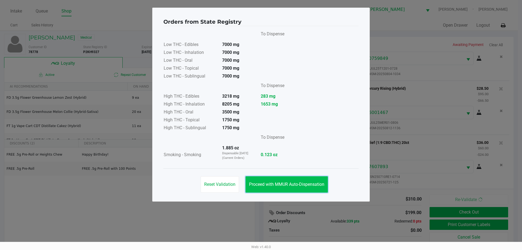
click at [302, 186] on span "Proceed with MMUR Auto-Dispensation" at bounding box center [286, 184] width 75 height 5
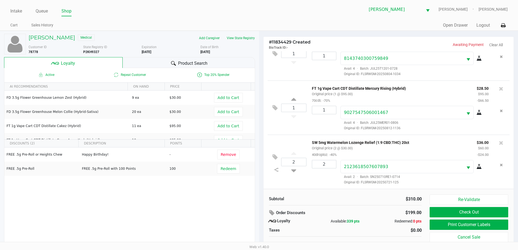
click at [162, 64] on div "Product Search" at bounding box center [189, 62] width 132 height 11
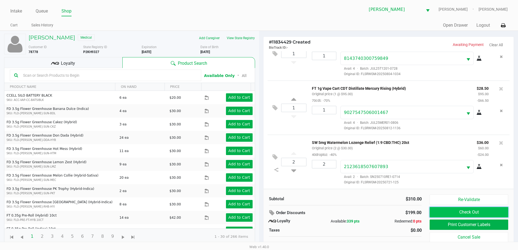
click at [436, 208] on button "Check Out" at bounding box center [469, 212] width 78 height 10
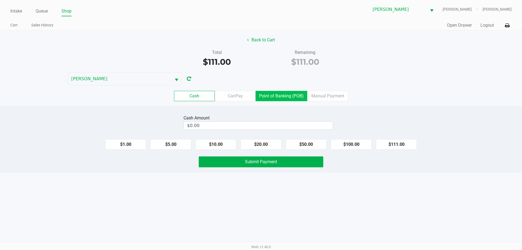
click at [275, 94] on label "Point of Banking (POB)" at bounding box center [282, 96] width 52 height 10
click at [0, 0] on 7 "Point of Banking (POB)" at bounding box center [0, 0] width 0 height 0
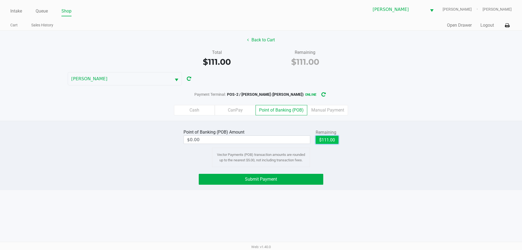
click at [325, 137] on button "$111.00" at bounding box center [327, 140] width 23 height 8
type input "$111.00"
click at [285, 179] on button "Submit Payment" at bounding box center [261, 179] width 125 height 11
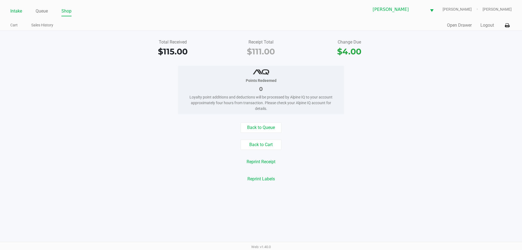
click at [15, 14] on link "Intake" at bounding box center [16, 11] width 12 height 8
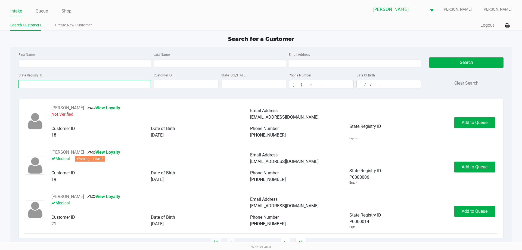
click at [62, 84] on input "State Registry ID" at bounding box center [84, 84] width 132 height 8
click at [123, 62] on input "First Name" at bounding box center [84, 63] width 132 height 8
type input "c"
type input "barry"
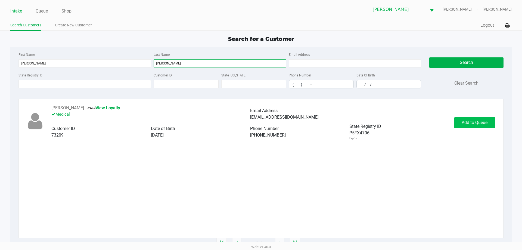
type input "lucido"
click at [494, 127] on button "Add to Queue" at bounding box center [474, 122] width 41 height 11
click at [494, 126] on div "Add to Queue" at bounding box center [474, 122] width 41 height 11
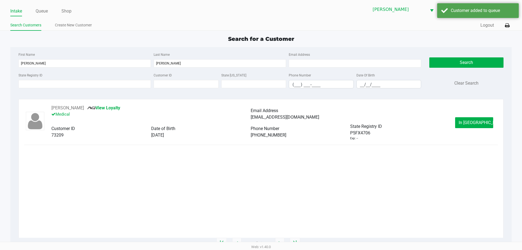
click at [494, 126] on app-submit-button "In Queue" at bounding box center [475, 122] width 40 height 11
click at [492, 126] on button "In Queue" at bounding box center [474, 122] width 38 height 11
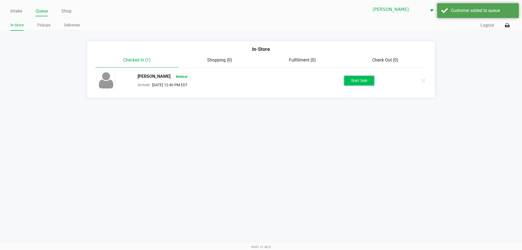
click at [356, 79] on button "Start Sale" at bounding box center [359, 81] width 30 height 10
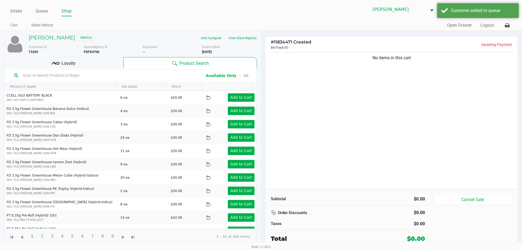
click at [56, 76] on input "text" at bounding box center [110, 75] width 178 height 8
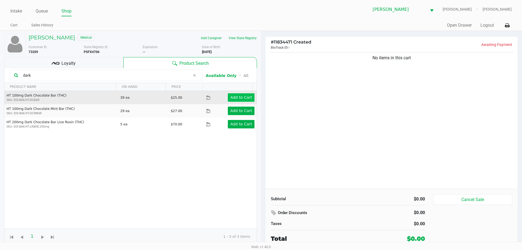
type input "dark"
click at [237, 99] on app-button-loader "Add to Cart" at bounding box center [241, 97] width 22 height 4
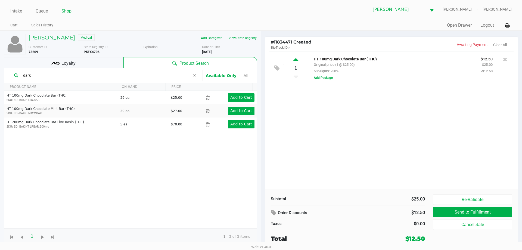
click at [293, 62] on icon at bounding box center [295, 60] width 5 height 7
type input "2"
click at [33, 78] on div at bounding box center [261, 134] width 522 height 153
click at [34, 73] on input "dark" at bounding box center [105, 75] width 169 height 8
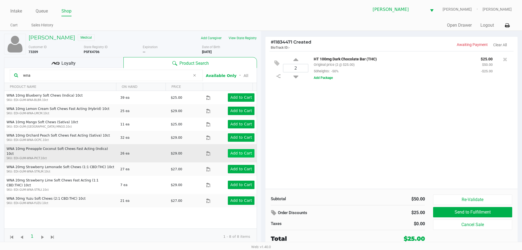
type input "wna"
click at [230, 151] on app-button-loader "Add to Cart" at bounding box center [241, 153] width 22 height 4
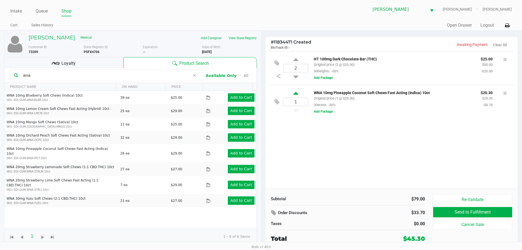
click at [294, 93] on icon at bounding box center [295, 94] width 5 height 7
type input "2"
click at [103, 64] on div "Loyalty" at bounding box center [63, 62] width 119 height 11
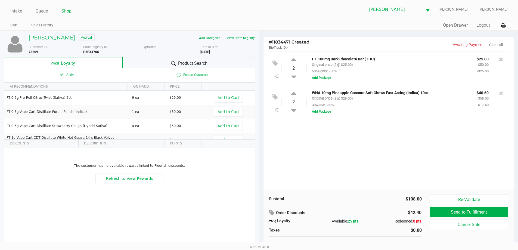
click at [313, 139] on div "2 HT 100mg Dark Chocolate Bar (THC) Original price (2 @ $25.00) 50heights: -50%…" at bounding box center [388, 120] width 250 height 138
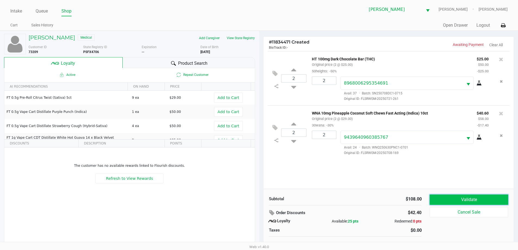
click at [472, 196] on button "Validate" at bounding box center [469, 199] width 78 height 10
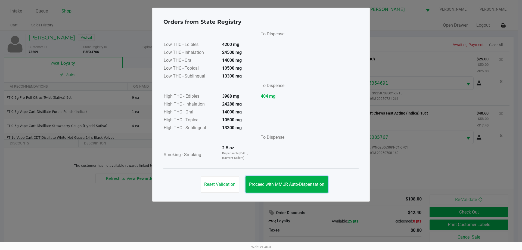
drag, startPoint x: 278, startPoint y: 183, endPoint x: 326, endPoint y: 193, distance: 48.4
click at [278, 183] on span "Proceed with MMUR Auto-Dispensation" at bounding box center [286, 184] width 75 height 5
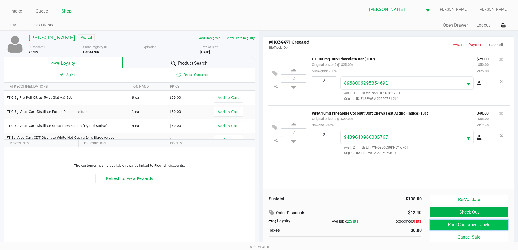
click at [448, 224] on button "Print Customer Labels" at bounding box center [469, 224] width 78 height 10
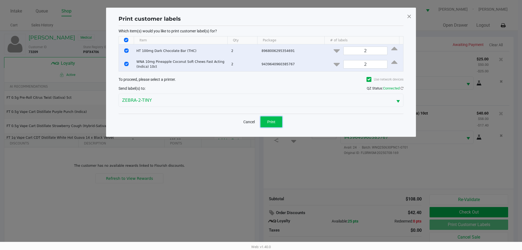
click at [277, 124] on button "Print" at bounding box center [271, 121] width 22 height 11
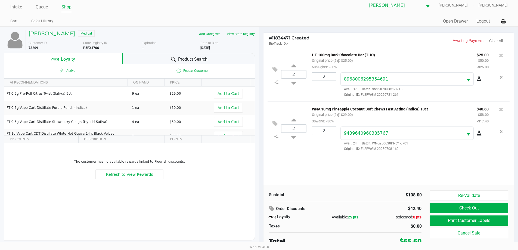
scroll to position [5, 0]
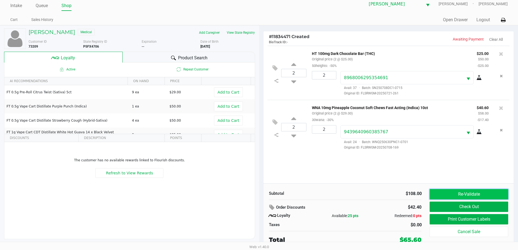
click at [463, 194] on button "Re-Validate" at bounding box center [469, 194] width 78 height 10
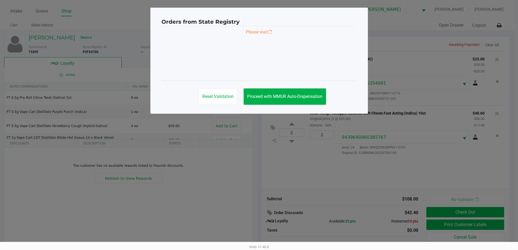
scroll to position [0, 0]
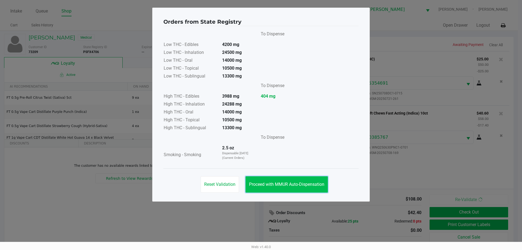
click at [294, 184] on span "Proceed with MMUR Auto-Dispensation" at bounding box center [286, 184] width 75 height 5
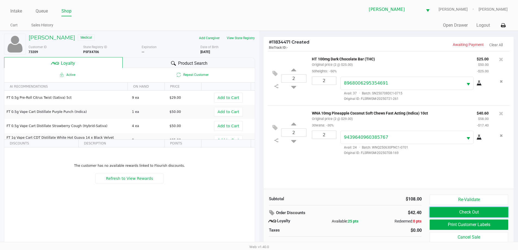
click at [436, 213] on button "Check Out" at bounding box center [469, 212] width 78 height 10
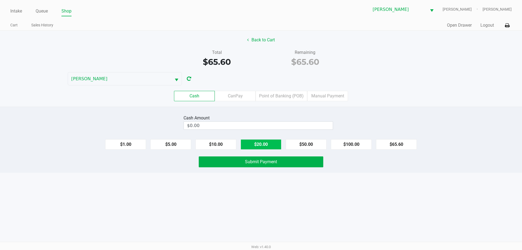
click at [269, 149] on button "$20.00" at bounding box center [261, 144] width 41 height 10
type input "$80.00"
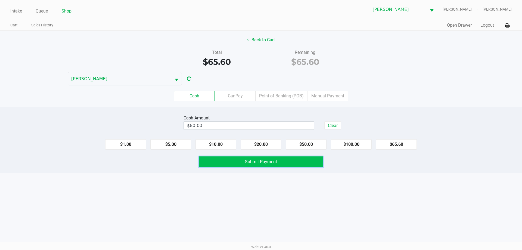
click at [262, 162] on span "Submit Payment" at bounding box center [261, 161] width 32 height 5
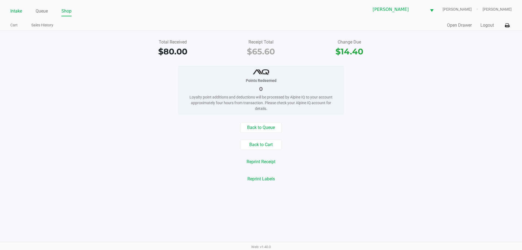
click at [14, 14] on link "Intake" at bounding box center [16, 11] width 12 height 8
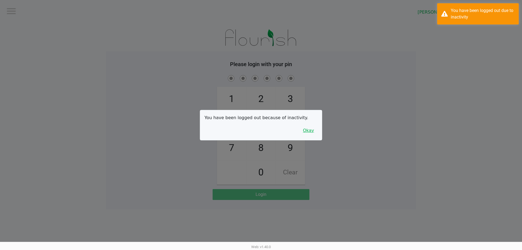
click at [310, 127] on button "Okay" at bounding box center [308, 130] width 18 height 10
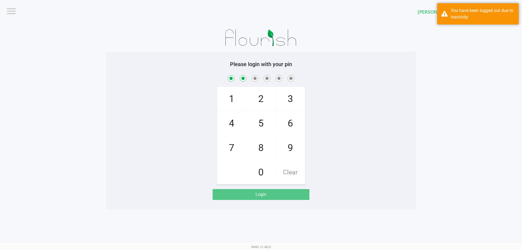
checkbox input "true"
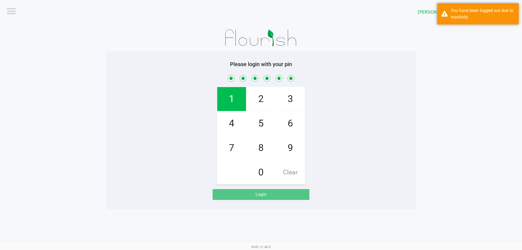
checkbox input "true"
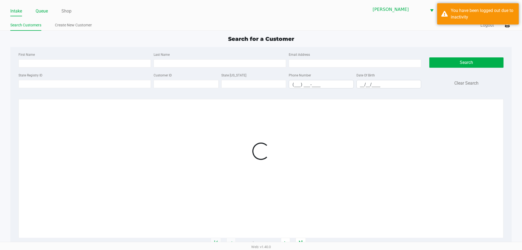
click at [41, 14] on link "Queue" at bounding box center [42, 11] width 12 height 8
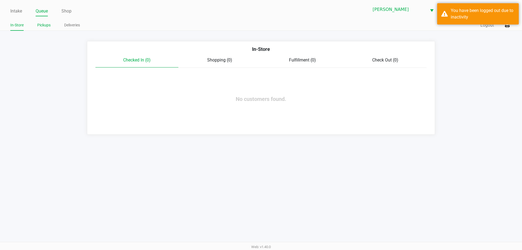
click at [41, 23] on link "Pickups" at bounding box center [43, 25] width 13 height 7
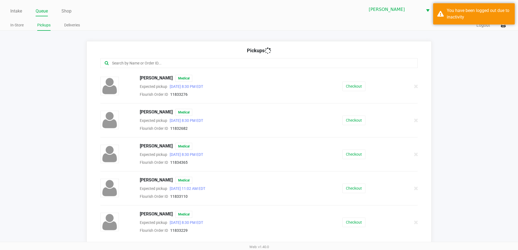
click at [173, 61] on input "text" at bounding box center [250, 63] width 278 height 6
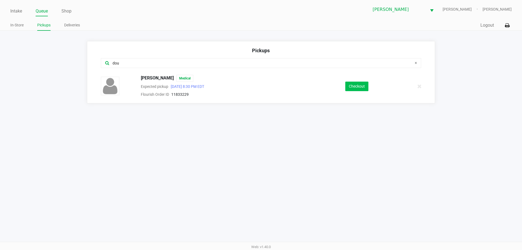
type input "dou"
click at [362, 88] on button "Checkout" at bounding box center [356, 87] width 23 height 10
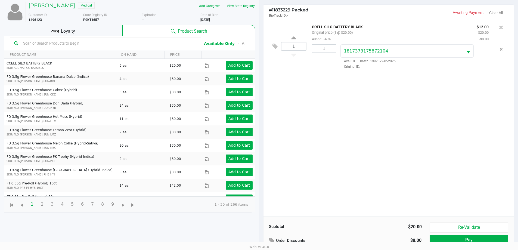
scroll to position [54, 0]
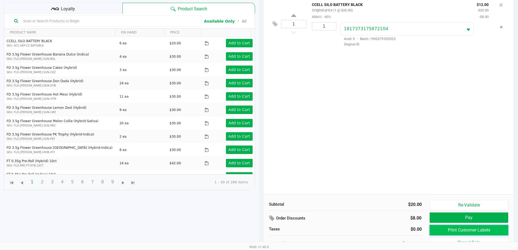
click at [461, 228] on button "Print Customer Labels" at bounding box center [469, 230] width 78 height 10
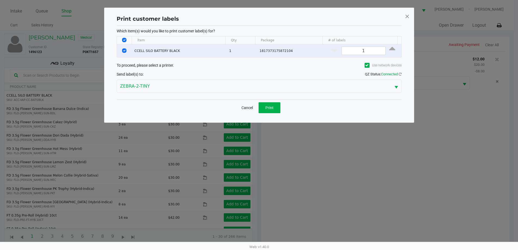
scroll to position [0, 0]
click at [267, 110] on button "Print" at bounding box center [271, 107] width 22 height 11
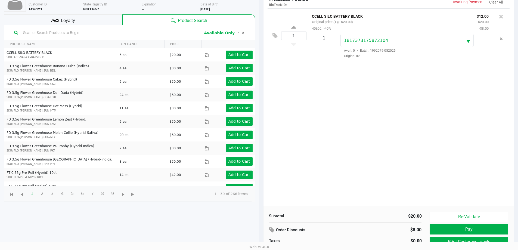
scroll to position [59, 0]
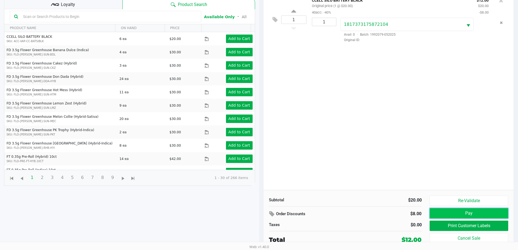
click at [459, 210] on button "Pay" at bounding box center [469, 213] width 78 height 10
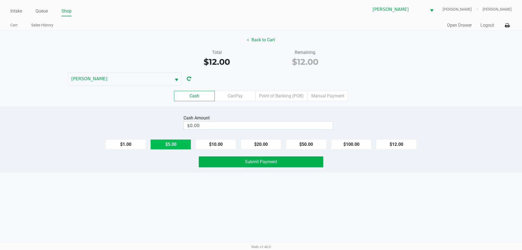
click at [173, 142] on button "$5.00" at bounding box center [170, 144] width 41 height 10
drag, startPoint x: 335, startPoint y: 123, endPoint x: 333, endPoint y: 126, distance: 4.3
click at [335, 125] on button "Clear" at bounding box center [332, 125] width 17 height 8
drag, startPoint x: 219, startPoint y: 142, endPoint x: 207, endPoint y: 144, distance: 12.3
click at [210, 144] on button "$10.00" at bounding box center [215, 144] width 41 height 10
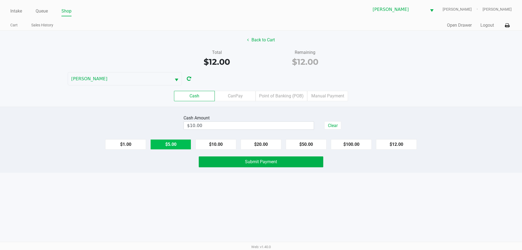
click at [175, 146] on button "$5.00" at bounding box center [170, 144] width 41 height 10
type input "$15.00"
click at [256, 172] on div "Cash Amount $15.00 Clear $1.00 $5.00 $10.00 $20.00 $50.00 $100.00 $12.00 Submit…" at bounding box center [261, 140] width 522 height 66
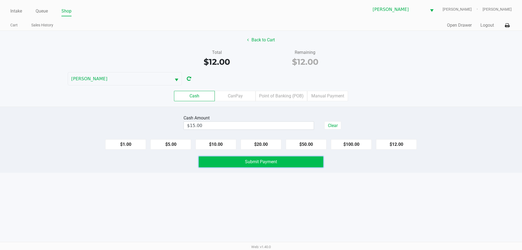
click at [253, 162] on span "Submit Payment" at bounding box center [261, 161] width 32 height 5
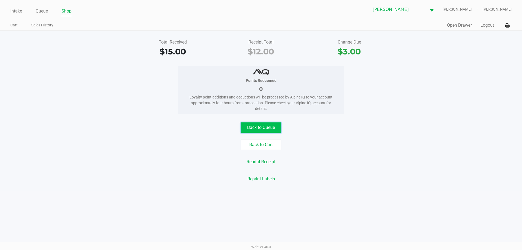
click at [263, 126] on button "Back to Queue" at bounding box center [261, 127] width 41 height 10
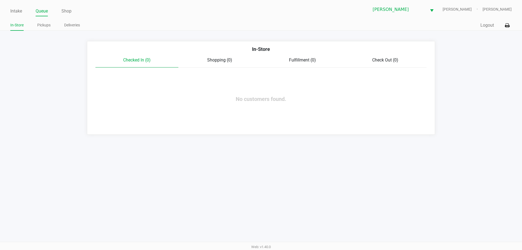
click at [487, 26] on button "Logout" at bounding box center [487, 25] width 14 height 7
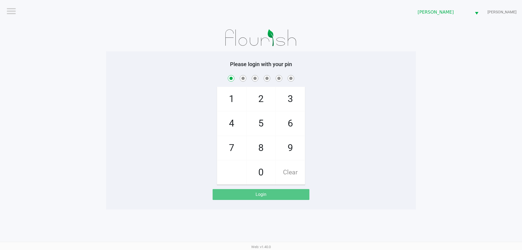
checkbox input "true"
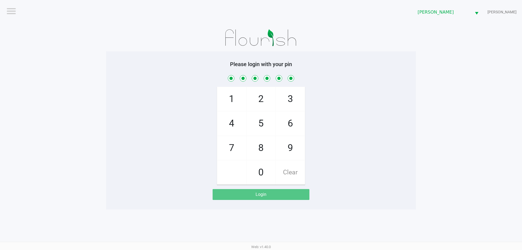
checkbox input "true"
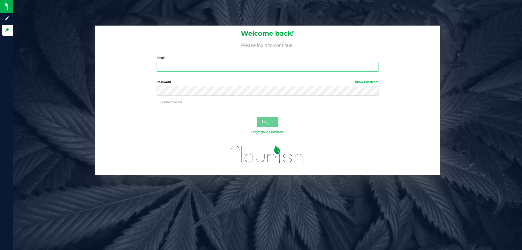
click at [250, 70] on input "Email" at bounding box center [268, 67] width 222 height 10
type input "[EMAIL_ADDRESS][DOMAIN_NAME]"
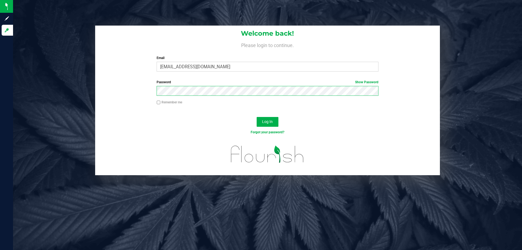
click at [257, 117] on button "Log In" at bounding box center [268, 122] width 22 height 10
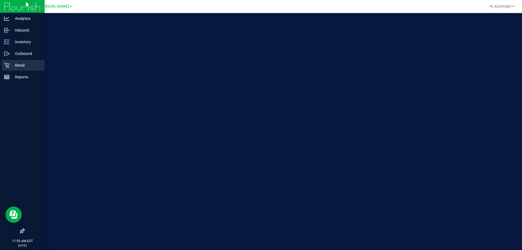
click at [26, 65] on p "Retail" at bounding box center [26, 65] width 33 height 7
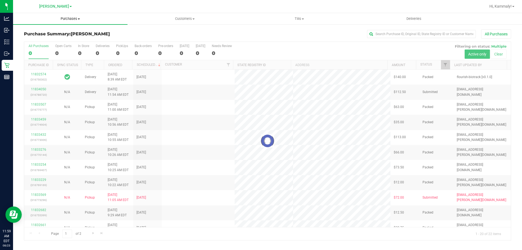
click at [62, 19] on span "Purchases" at bounding box center [70, 18] width 114 height 5
click at [53, 38] on li "Fulfillment" at bounding box center [70, 39] width 114 height 7
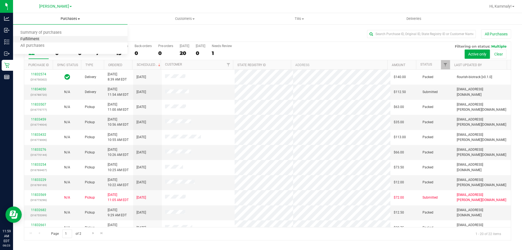
click at [43, 39] on span "Fulfillment" at bounding box center [30, 39] width 34 height 5
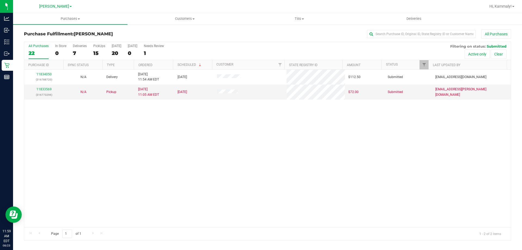
click at [164, 65] on th "Ordered" at bounding box center [153, 65] width 39 height 10
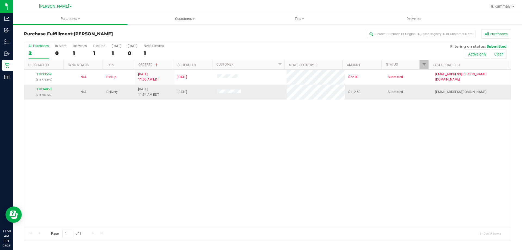
click at [48, 89] on link "11834050" at bounding box center [43, 89] width 15 height 4
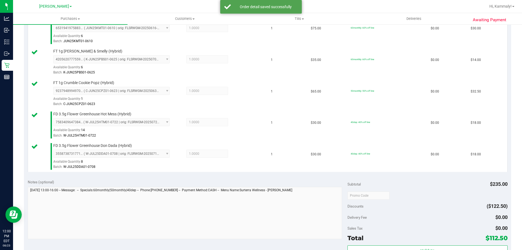
scroll to position [218, 0]
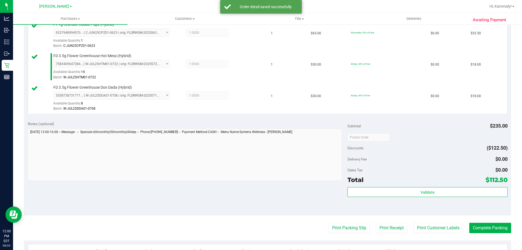
click at [386, 198] on div "Validate" at bounding box center [427, 199] width 160 height 24
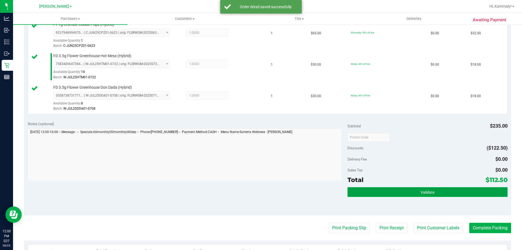
click at [391, 193] on button "Validate" at bounding box center [427, 192] width 160 height 10
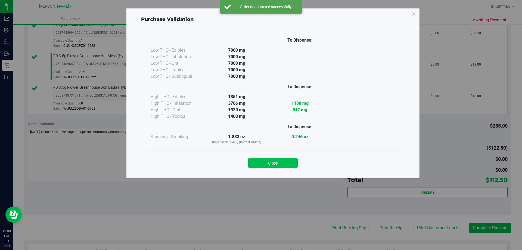
click at [278, 166] on button "Close" at bounding box center [272, 163] width 49 height 10
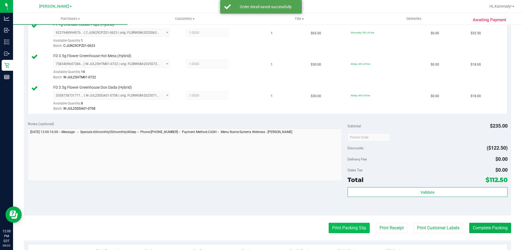
click at [357, 225] on button "Print Packing Slip" at bounding box center [349, 228] width 41 height 10
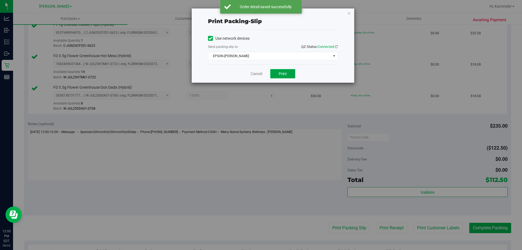
click at [284, 71] on button "Print" at bounding box center [282, 73] width 25 height 9
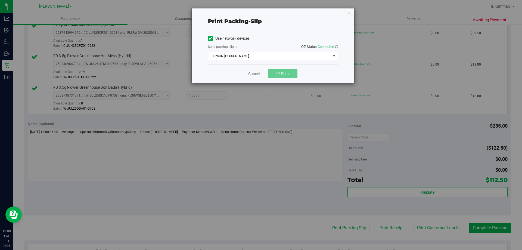
click at [277, 59] on span "EPSON-BECK" at bounding box center [269, 56] width 123 height 8
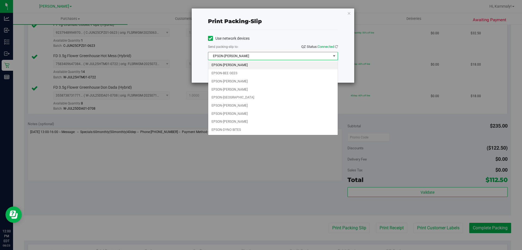
drag, startPoint x: 270, startPoint y: 55, endPoint x: 251, endPoint y: 81, distance: 32.9
click at [269, 55] on span "EPSON-BECK" at bounding box center [269, 56] width 123 height 8
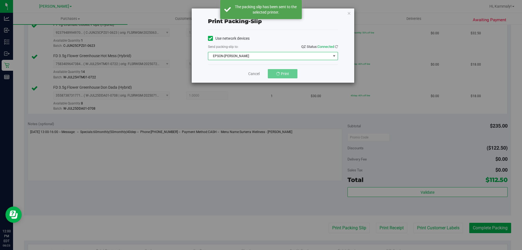
click at [246, 51] on div "Use network devices Send packing-slip to: QZ Status: Connected EPSON-BECK Choos…" at bounding box center [273, 47] width 130 height 26
click at [242, 49] on div "Send packing-slip to: QZ Status: Connected" at bounding box center [273, 47] width 130 height 7
click at [241, 62] on div "Use network devices Send packing-slip to: QZ Status: Connected EPSON-BECK Choos…" at bounding box center [273, 47] width 130 height 35
click at [242, 60] on div "Use network devices Send packing-slip to: QZ Status: Connected EPSON-BECK Choos…" at bounding box center [273, 47] width 130 height 35
click at [242, 59] on span "EPSON-BECK" at bounding box center [273, 56] width 130 height 8
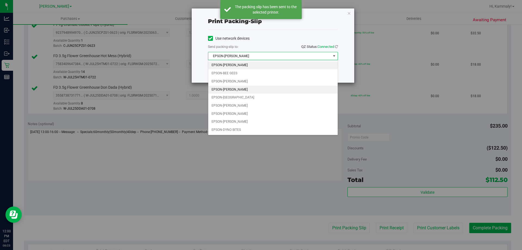
click at [237, 93] on li "EPSON-CHARLIE SIMPSON" at bounding box center [272, 90] width 129 height 8
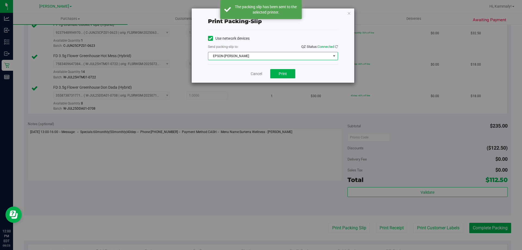
click at [296, 76] on div "Cancel Print" at bounding box center [273, 73] width 130 height 18
click at [286, 73] on span "Print" at bounding box center [283, 74] width 8 height 4
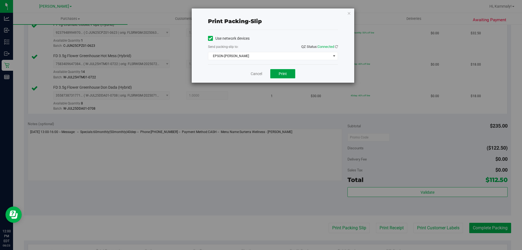
click at [282, 72] on span "Print" at bounding box center [283, 74] width 8 height 4
click at [255, 75] on link "Cancel" at bounding box center [256, 74] width 11 height 6
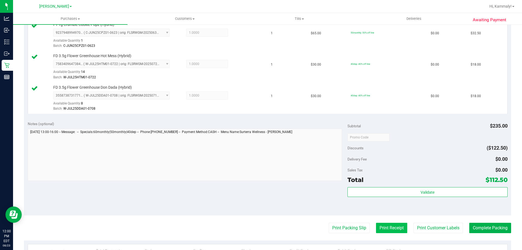
click at [384, 233] on button "Print Receipt" at bounding box center [391, 228] width 31 height 10
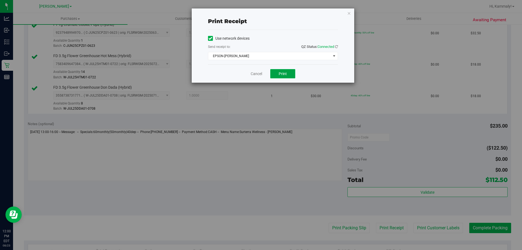
click at [284, 70] on button "Print" at bounding box center [282, 73] width 25 height 9
click at [261, 74] on link "Cancel" at bounding box center [256, 74] width 11 height 6
click at [376, 223] on button "Print Receipt" at bounding box center [391, 228] width 31 height 10
click at [253, 83] on div "Print receipt Use network devices Send receipt to: QZ Status: Connected EPSON-C…" at bounding box center [263, 125] width 526 height 250
click at [259, 75] on link "Cancel" at bounding box center [256, 74] width 11 height 6
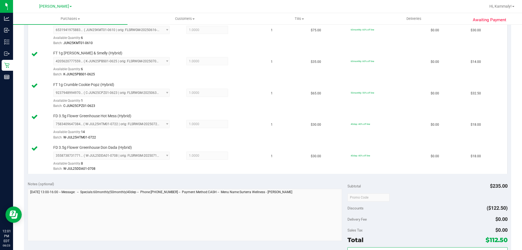
scroll to position [223, 0]
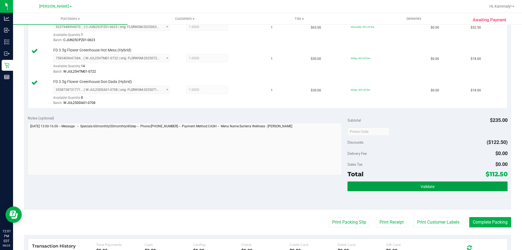
click at [409, 189] on button "Validate" at bounding box center [427, 186] width 160 height 10
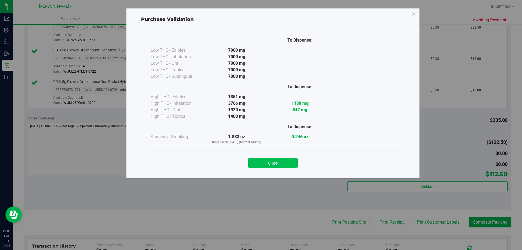
click at [272, 159] on button "Close" at bounding box center [272, 163] width 49 height 10
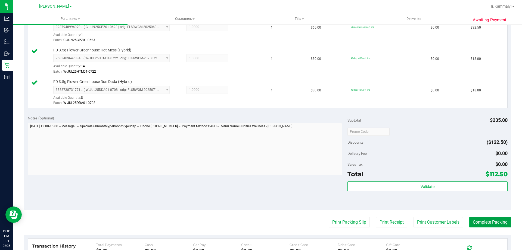
click at [489, 223] on button "Complete Packing" at bounding box center [490, 222] width 42 height 10
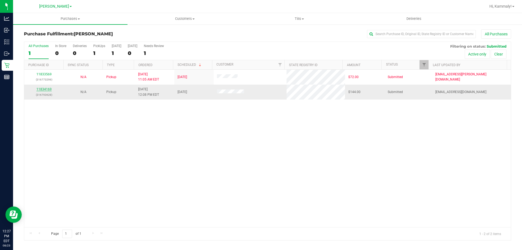
click at [42, 89] on link "11834169" at bounding box center [43, 89] width 15 height 4
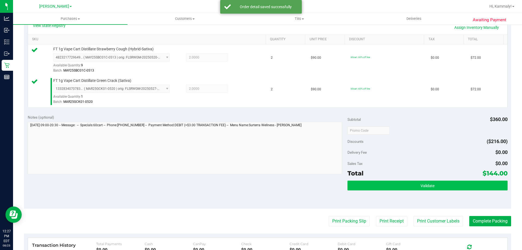
scroll to position [136, 0]
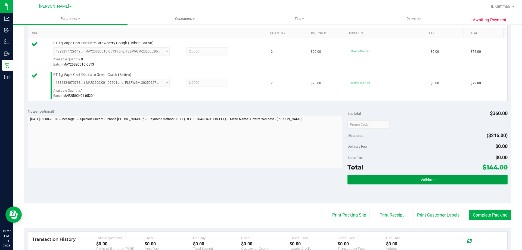
click at [390, 178] on button "Validate" at bounding box center [427, 180] width 160 height 10
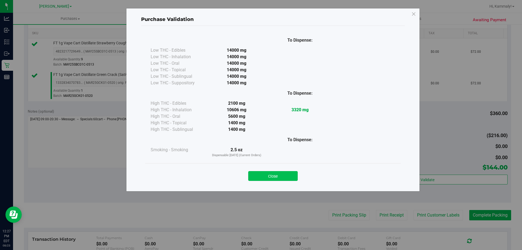
click at [272, 174] on button "Close" at bounding box center [272, 176] width 49 height 10
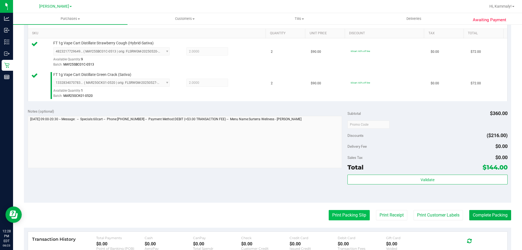
click at [354, 218] on button "Print Packing Slip" at bounding box center [349, 215] width 41 height 10
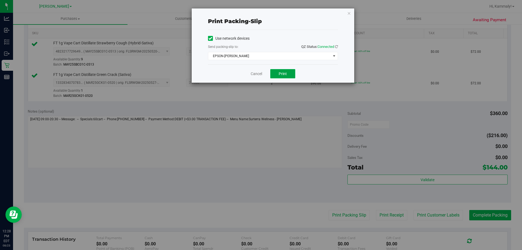
click at [274, 74] on button "Print" at bounding box center [282, 73] width 25 height 9
click at [257, 74] on link "Cancel" at bounding box center [256, 74] width 11 height 6
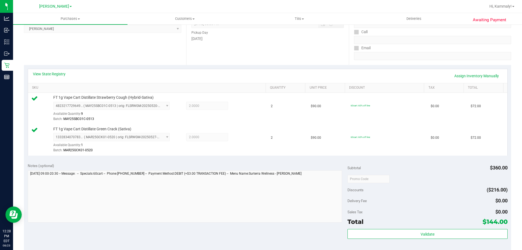
scroll to position [133, 0]
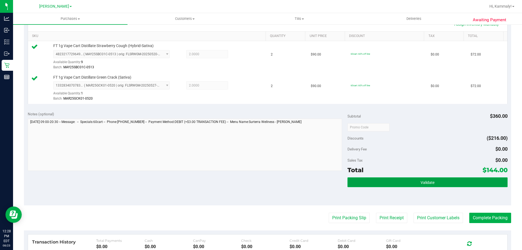
click at [461, 178] on button "Validate" at bounding box center [427, 182] width 160 height 10
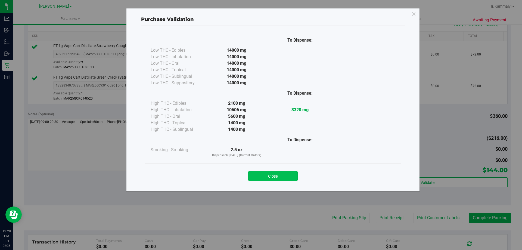
click at [287, 179] on button "Close" at bounding box center [272, 176] width 49 height 10
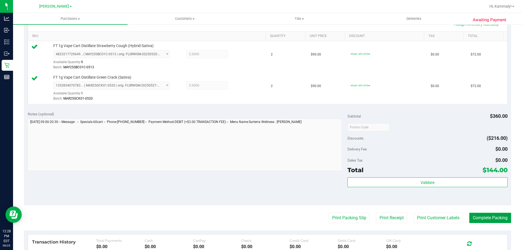
click at [484, 221] on button "Complete Packing" at bounding box center [490, 218] width 42 height 10
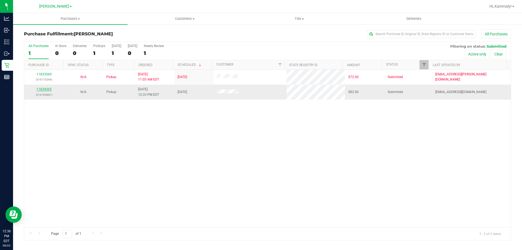
click at [48, 91] on link "11834365" at bounding box center [43, 89] width 15 height 4
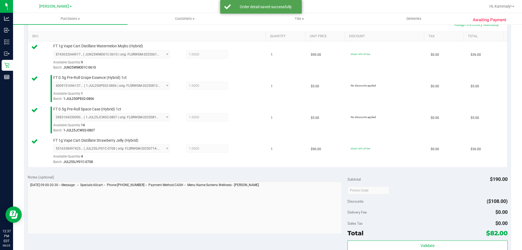
scroll to position [190, 0]
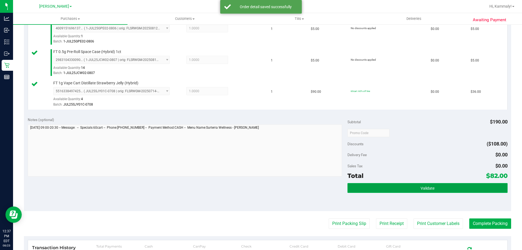
click at [385, 190] on button "Validate" at bounding box center [427, 188] width 160 height 10
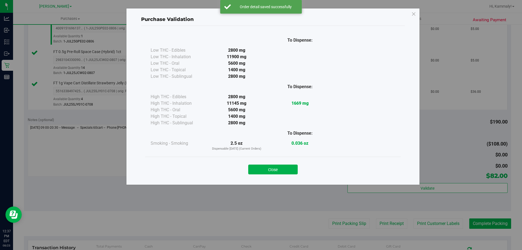
drag, startPoint x: 271, startPoint y: 161, endPoint x: 272, endPoint y: 164, distance: 3.0
click at [271, 162] on div "Close" at bounding box center [272, 168] width 247 height 14
click at [278, 172] on button "Close" at bounding box center [272, 169] width 49 height 10
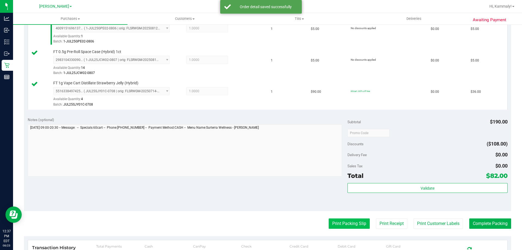
drag, startPoint x: 333, startPoint y: 216, endPoint x: 338, endPoint y: 223, distance: 8.3
click at [335, 222] on purchase-details "Back Edit Purchase Cancel Purchase View Profile # 11834365 BioTrack ID: - Submi…" at bounding box center [267, 88] width 487 height 499
click at [338, 223] on button "Print Packing Slip" at bounding box center [349, 223] width 41 height 10
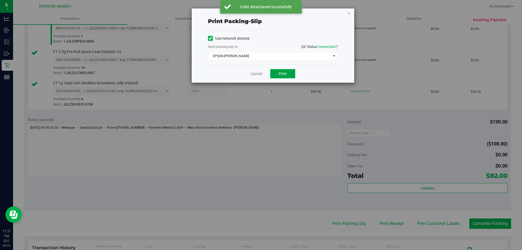
click at [283, 73] on span "Print" at bounding box center [283, 74] width 8 height 4
click at [258, 76] on link "Cancel" at bounding box center [256, 74] width 11 height 6
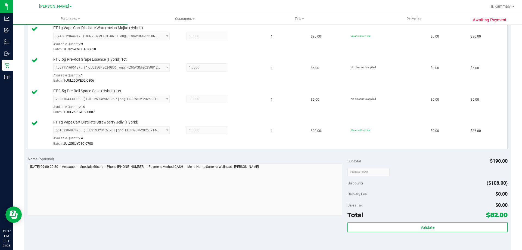
scroll to position [152, 0]
click at [425, 175] on div at bounding box center [427, 171] width 160 height 10
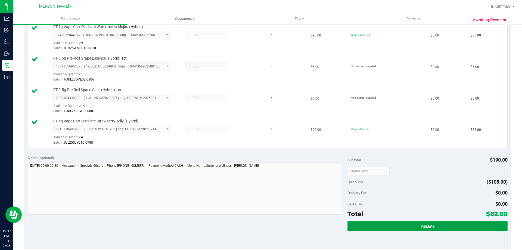
click at [418, 222] on button "Validate" at bounding box center [427, 226] width 160 height 10
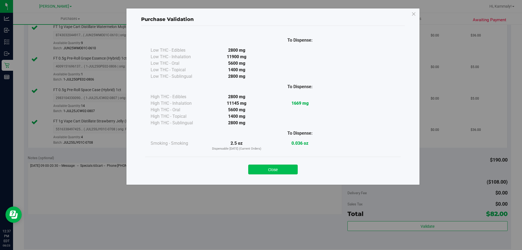
click at [291, 172] on button "Close" at bounding box center [272, 169] width 49 height 10
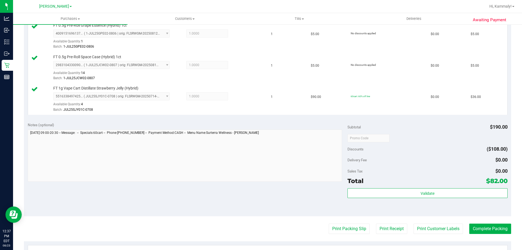
scroll to position [289, 0]
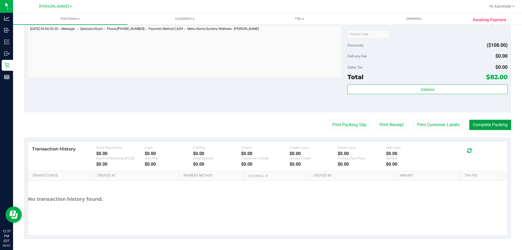
click at [488, 127] on button "Complete Packing" at bounding box center [490, 125] width 42 height 10
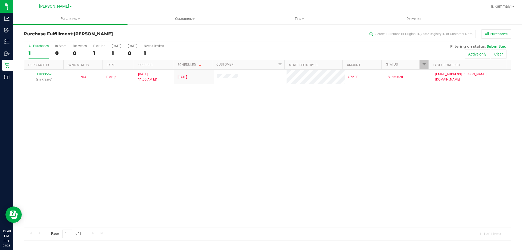
click at [184, 128] on div "11833569 (316773296) N/A Pickup 8/23/2025 11:05 AM EDT 8/23/2025 $72.00 Submitt…" at bounding box center [267, 148] width 487 height 157
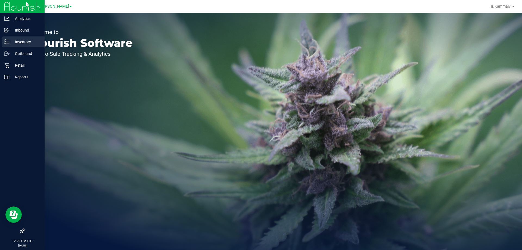
click at [26, 42] on p "Inventory" at bounding box center [26, 42] width 33 height 7
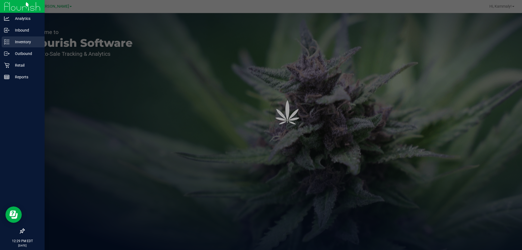
click at [39, 39] on p "Inventory" at bounding box center [26, 42] width 33 height 7
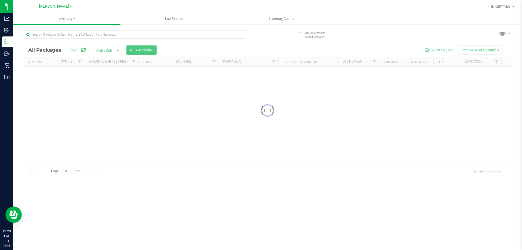
click at [76, 41] on div "Inventory All packages All inventory Waste log Create inventory Lab Results Inv…" at bounding box center [267, 131] width 509 height 237
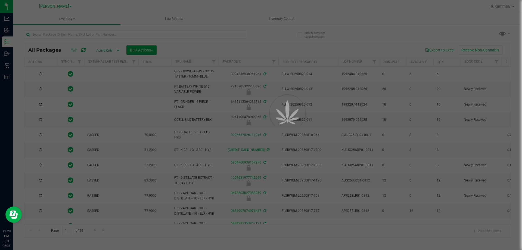
click at [79, 35] on div at bounding box center [261, 125] width 522 height 250
click at [79, 35] on input "text" at bounding box center [135, 34] width 222 height 8
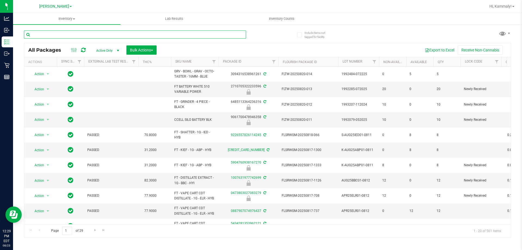
click at [79, 35] on input "text" at bounding box center [135, 34] width 222 height 8
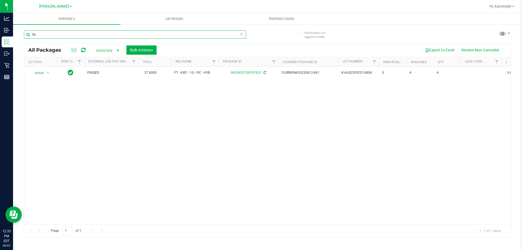
type input "fic"
